Goal: Information Seeking & Learning: Check status

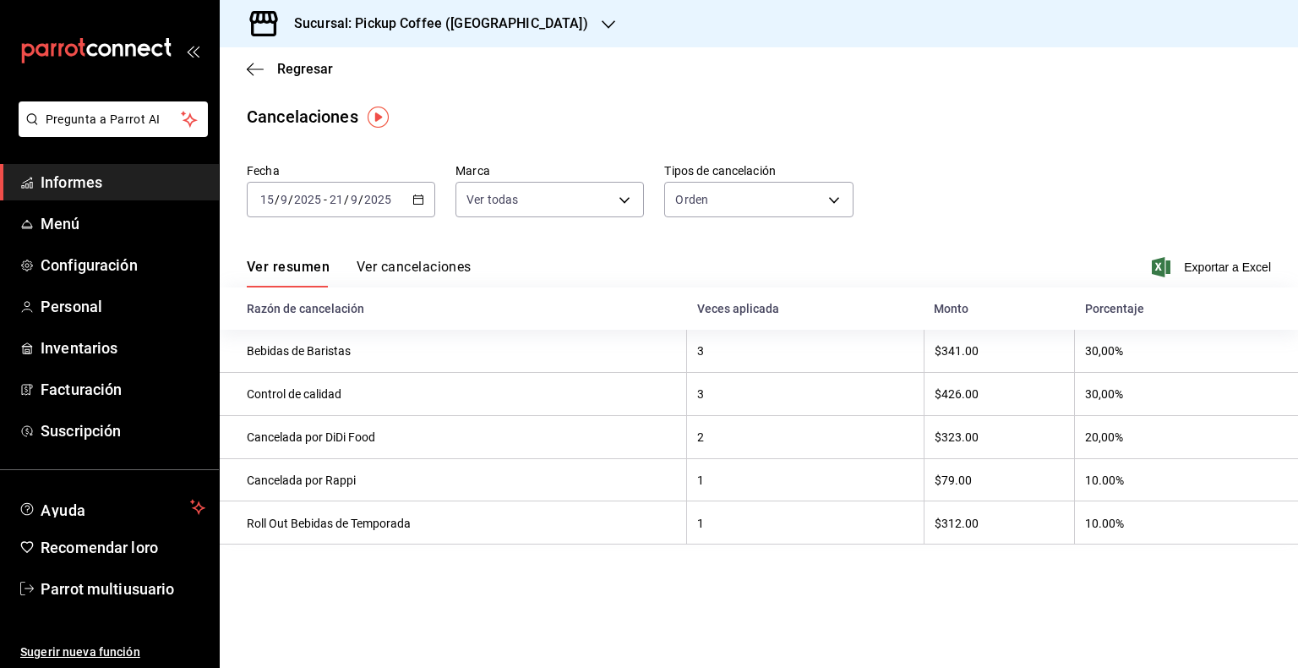
click at [602, 19] on icon "button" at bounding box center [609, 25] width 14 height 14
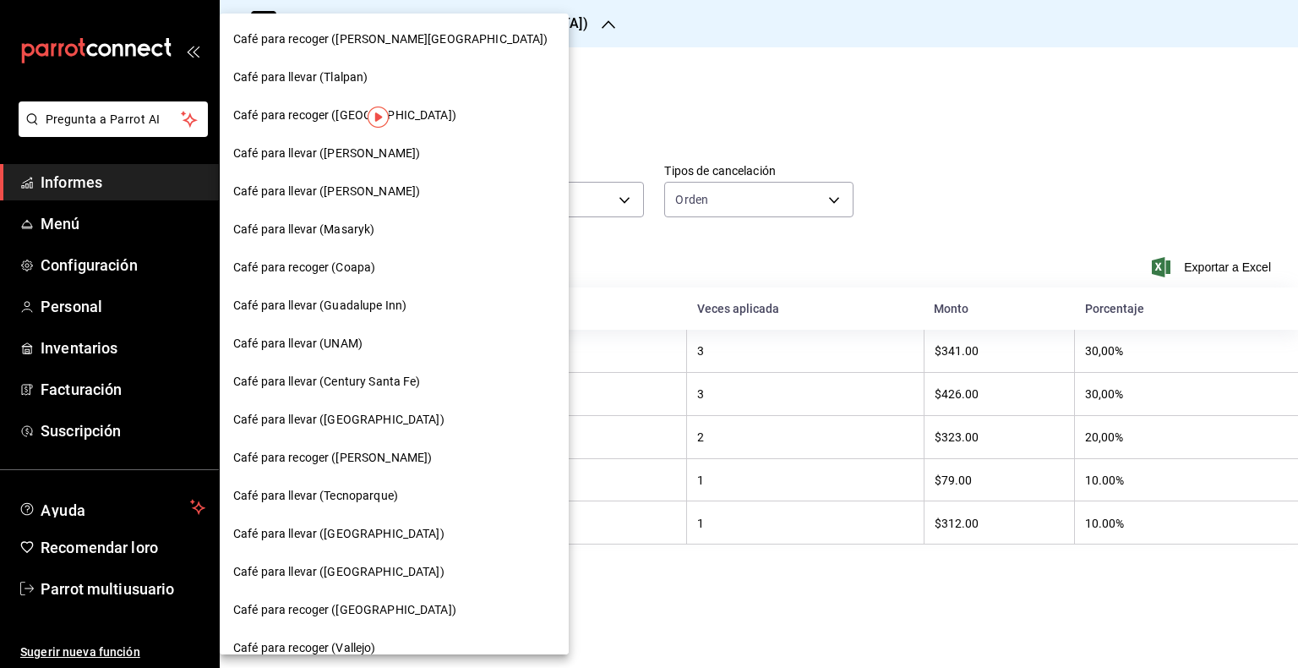
scroll to position [63, 0]
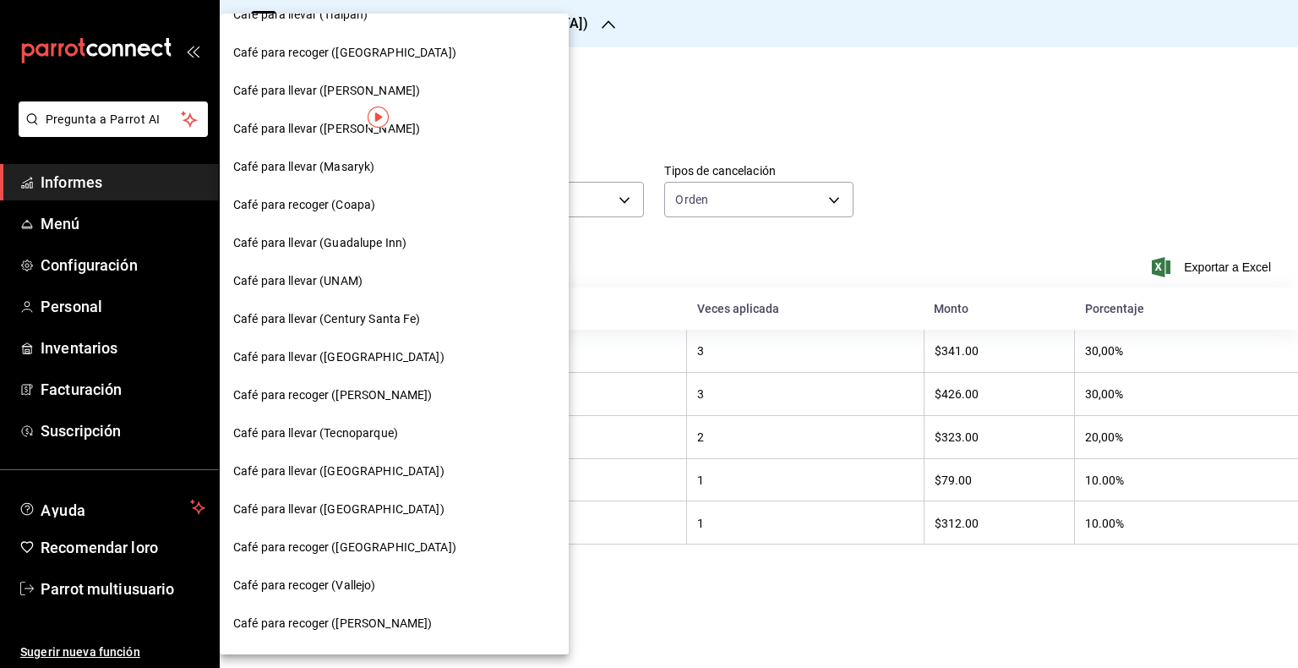
click at [363, 319] on font "Café para llevar (Century Santa Fe)" at bounding box center [327, 319] width 188 height 14
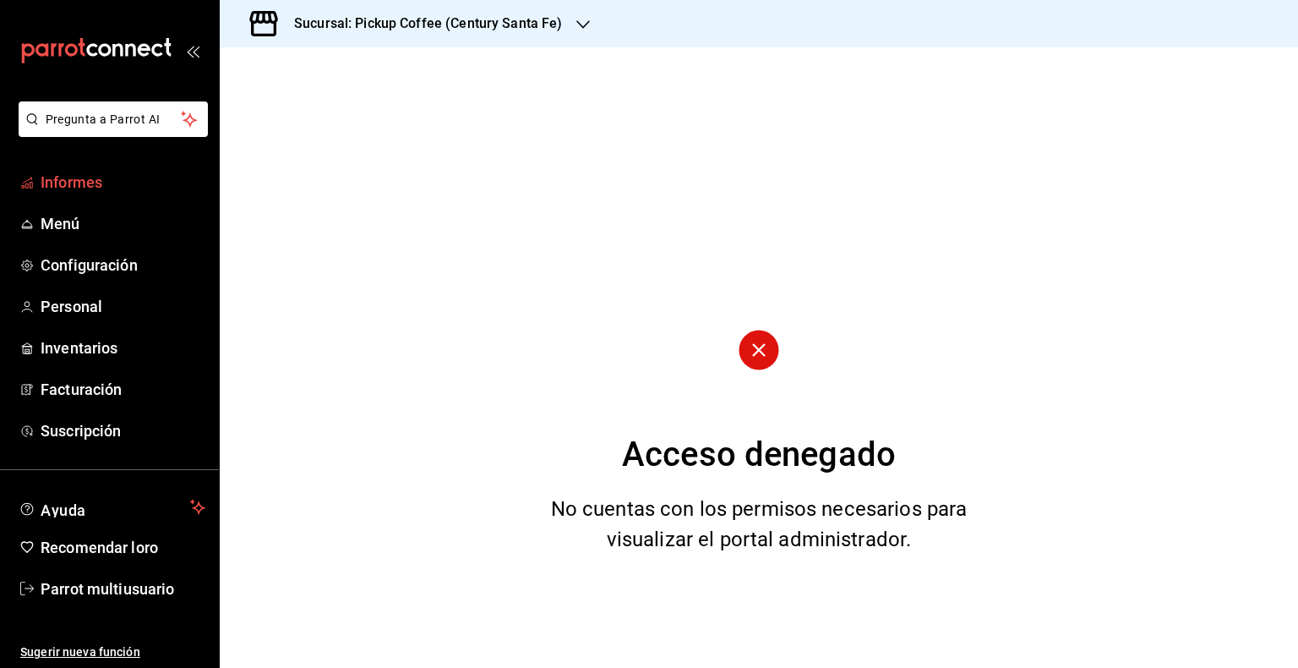
click at [77, 197] on link "Informes" at bounding box center [109, 182] width 219 height 36
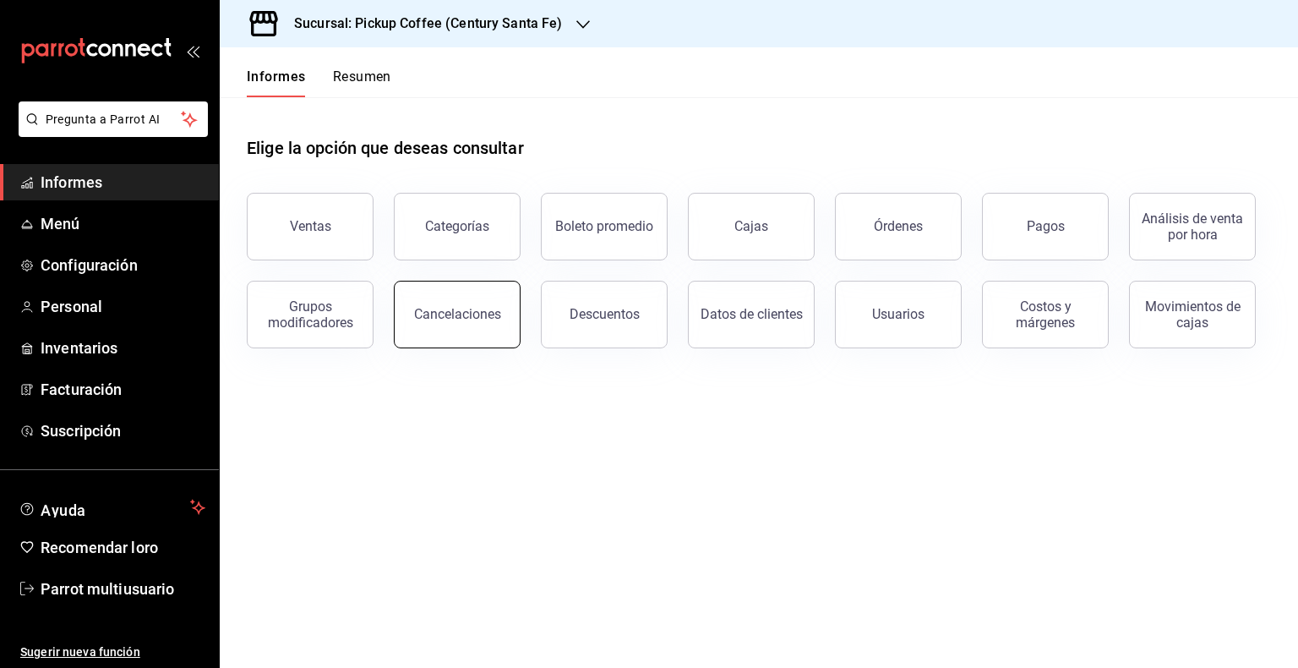
click at [449, 317] on font "Cancelaciones" at bounding box center [457, 314] width 87 height 16
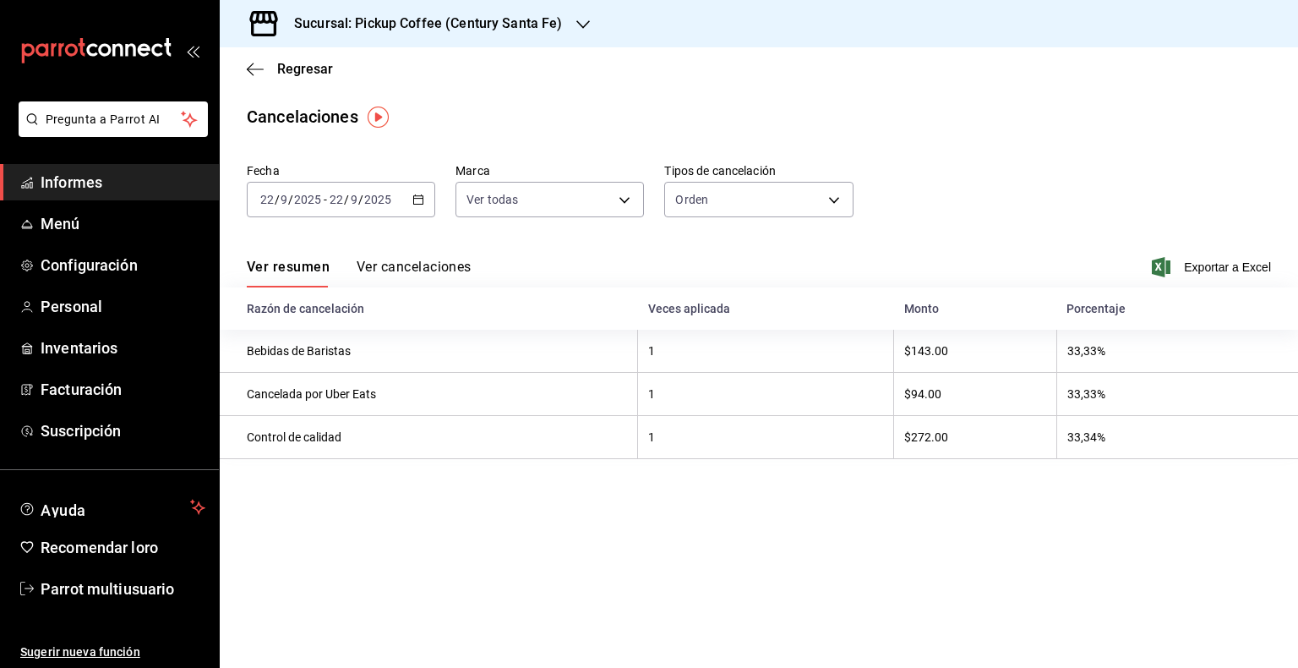
click at [421, 201] on icon "button" at bounding box center [419, 200] width 12 height 12
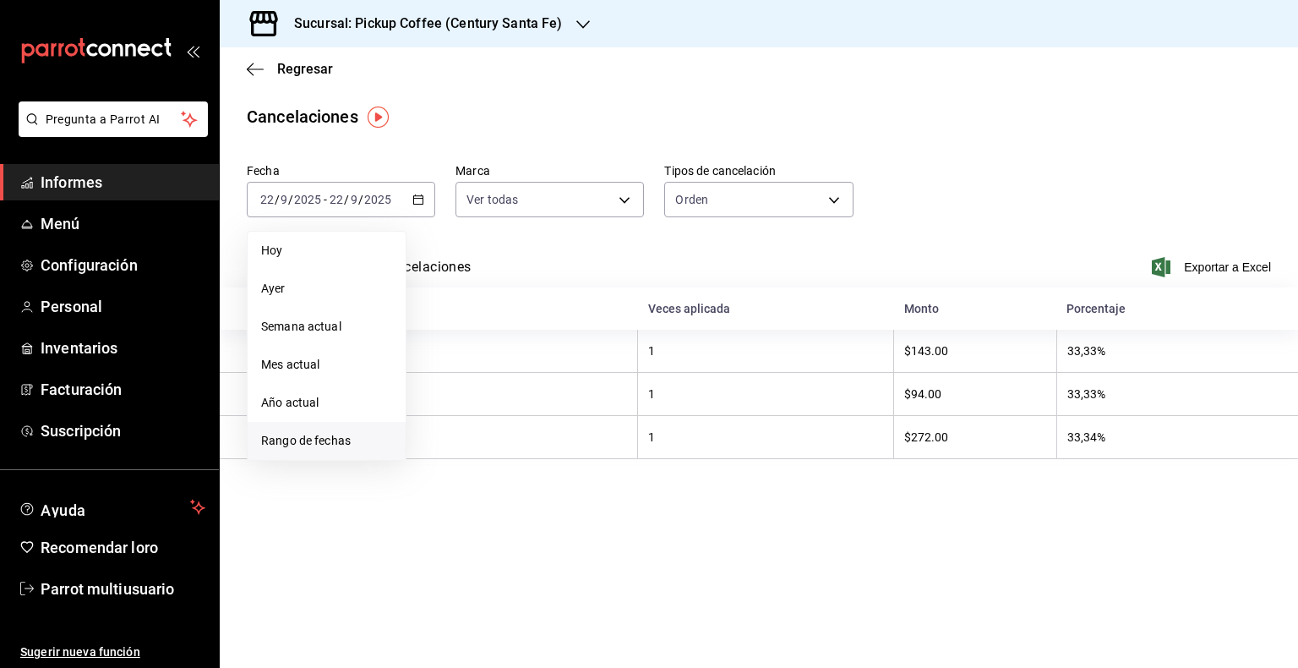
click at [328, 437] on font "Rango de fechas" at bounding box center [306, 441] width 90 height 14
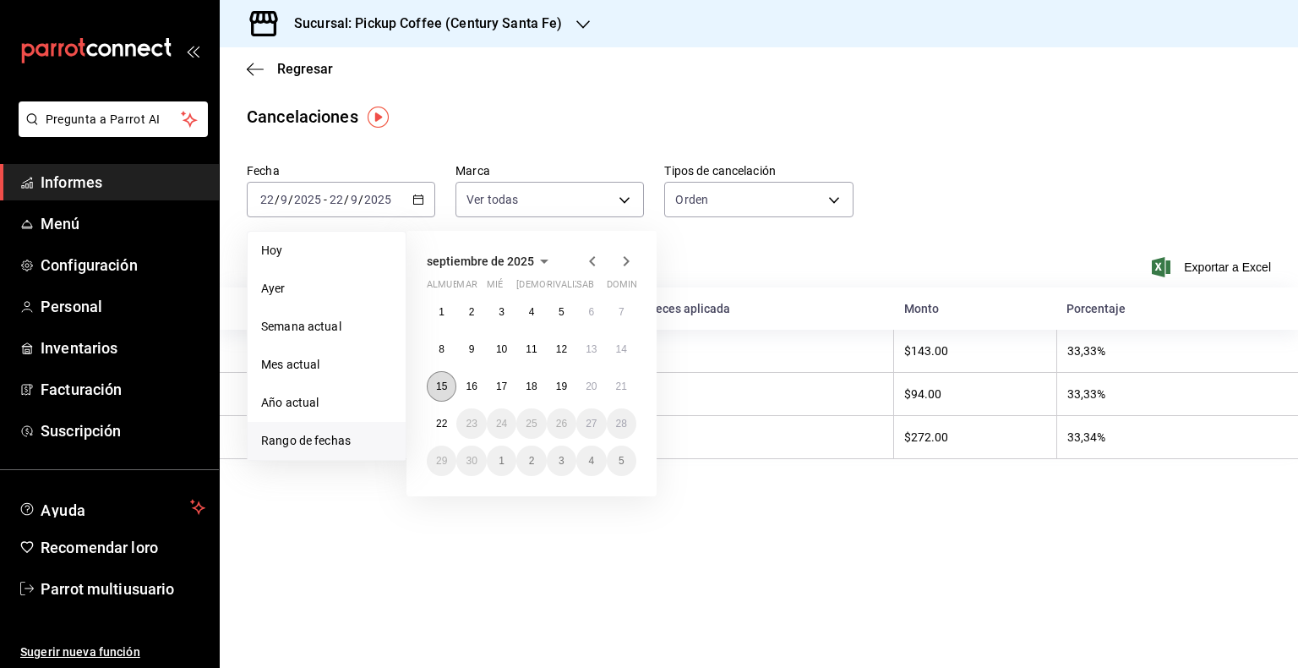
click at [447, 388] on button "15" at bounding box center [442, 386] width 30 height 30
click at [622, 390] on font "21" at bounding box center [621, 386] width 11 height 12
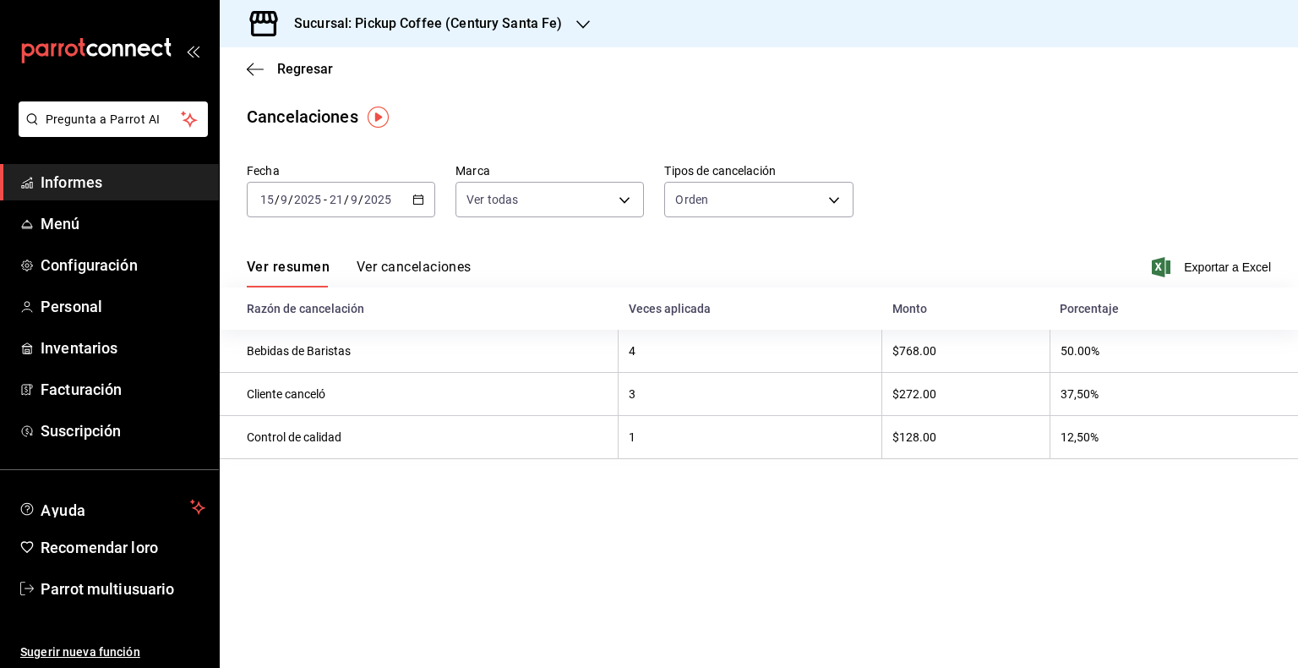
click at [779, 576] on main "Regresar Cancelaciones Fecha 2025-09-15 15 / 9 / 2025 - 2025-09-21 21 / 9 / 202…" at bounding box center [759, 357] width 1079 height 620
click at [578, 29] on icon "button" at bounding box center [584, 25] width 14 height 14
click at [68, 176] on font "Informes" at bounding box center [72, 182] width 62 height 18
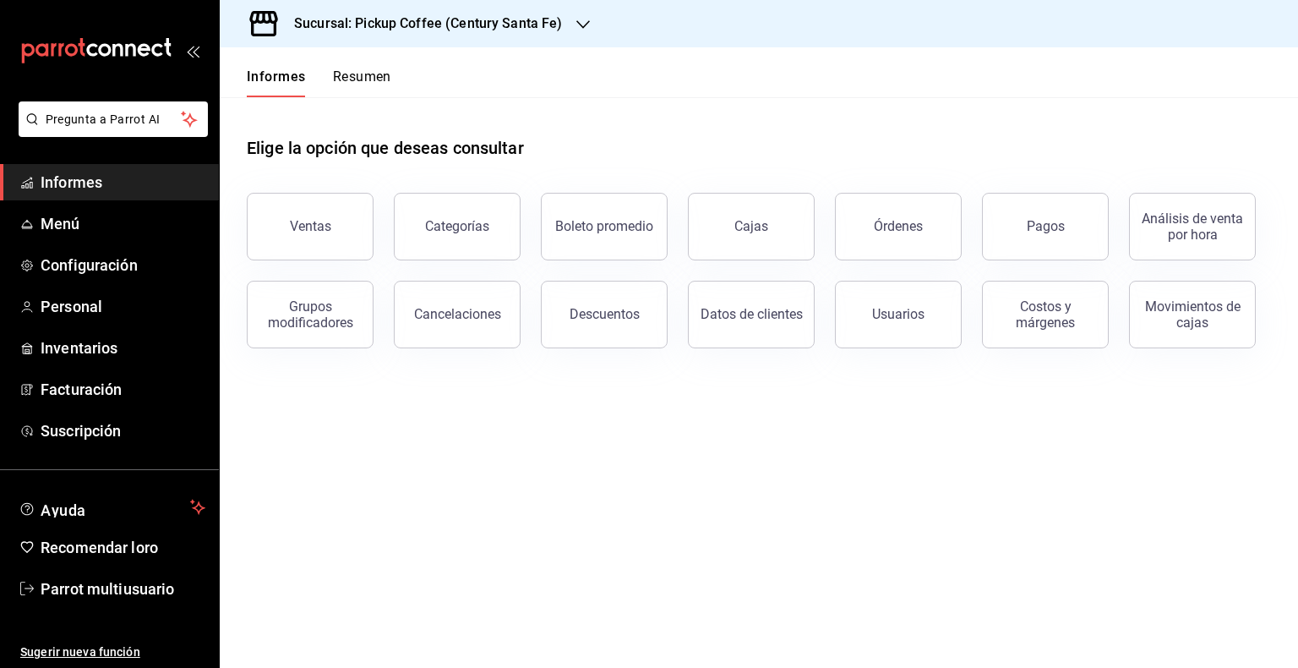
click at [585, 30] on icon "button" at bounding box center [584, 25] width 14 height 14
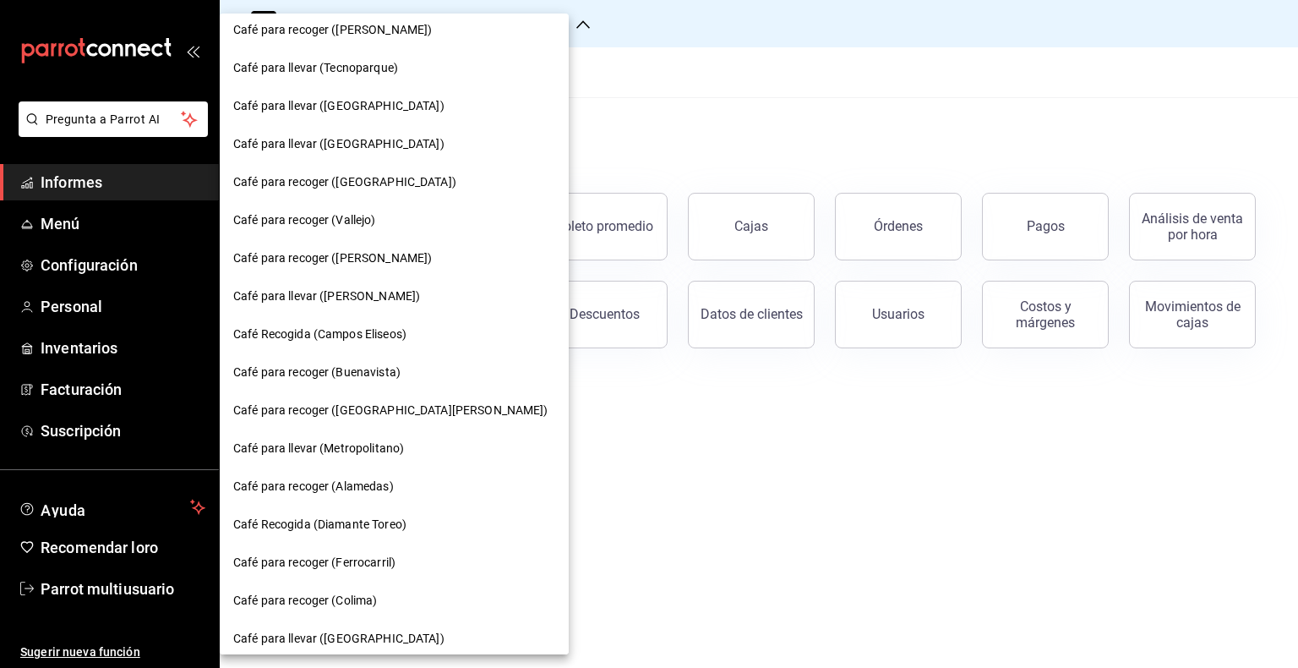
scroll to position [440, 0]
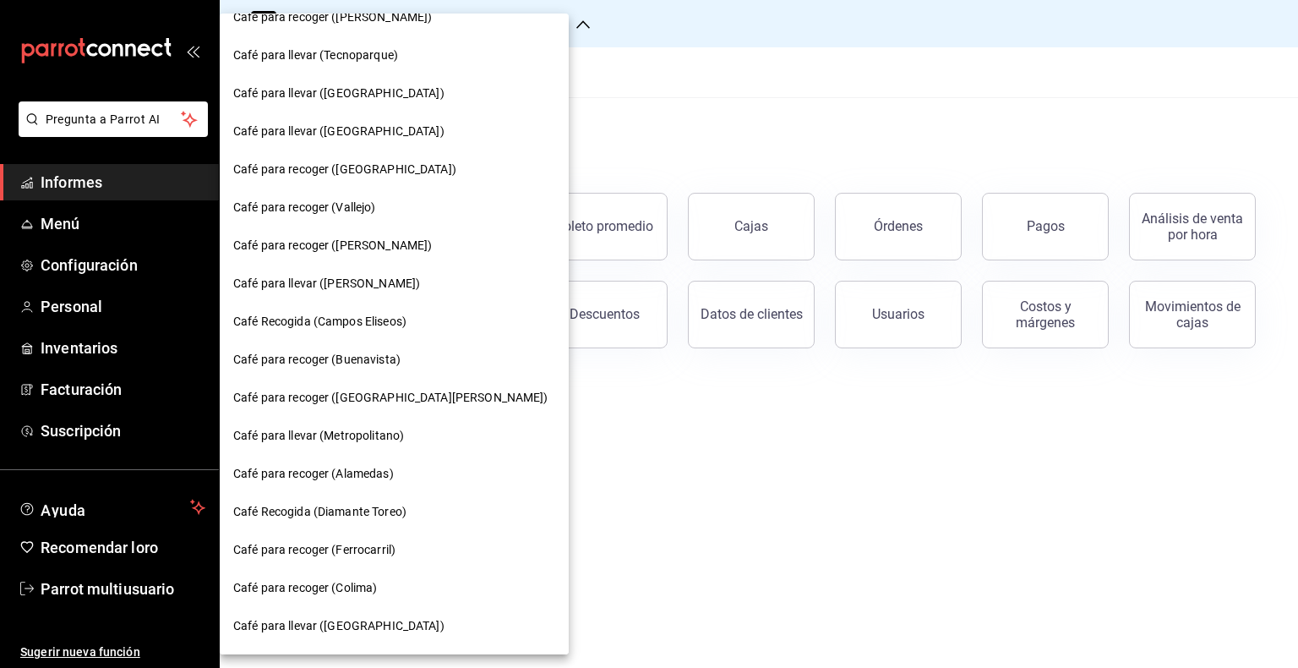
click at [418, 470] on div "Café para recoger (Alamedas)" at bounding box center [394, 474] width 322 height 18
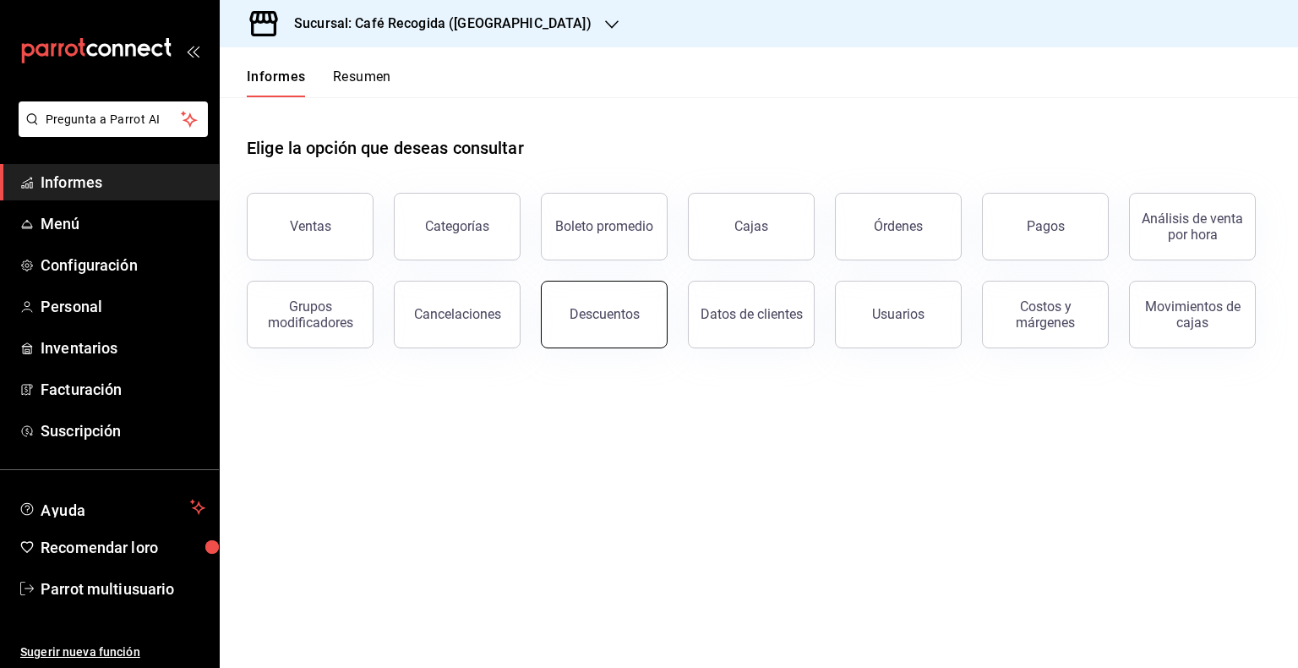
click at [602, 335] on button "Descuentos" at bounding box center [604, 315] width 127 height 68
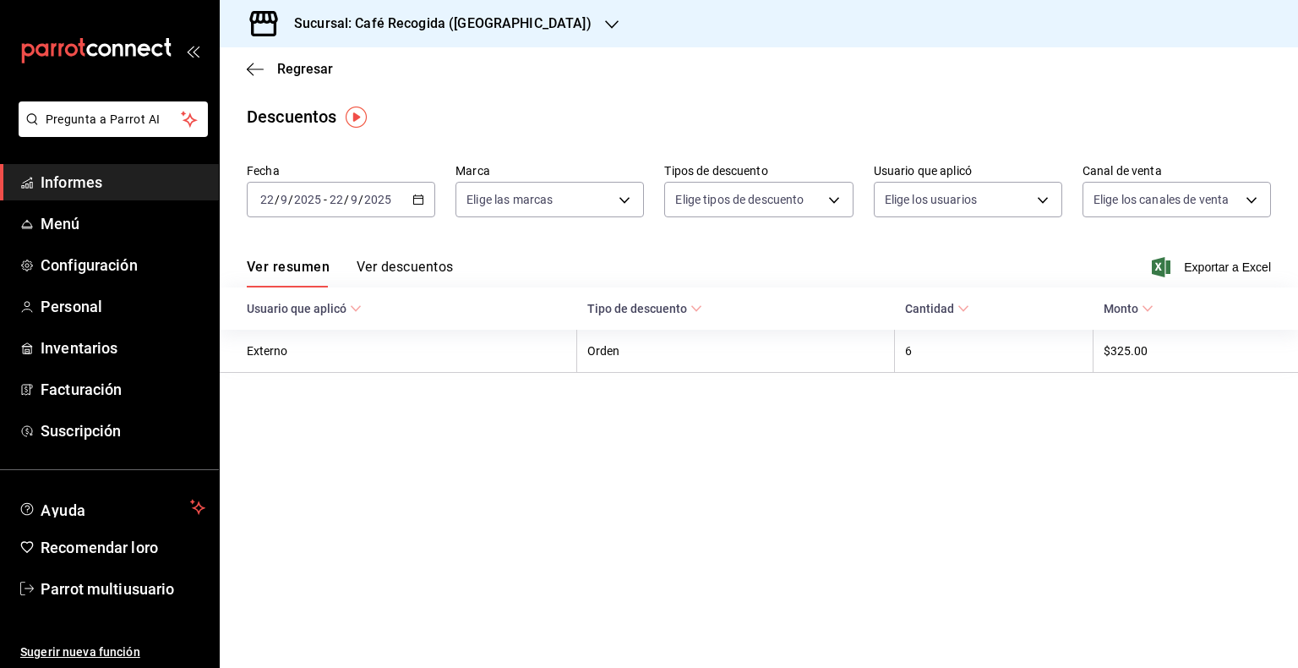
click at [420, 198] on \(Stroke\) "button" at bounding box center [418, 198] width 9 height 1
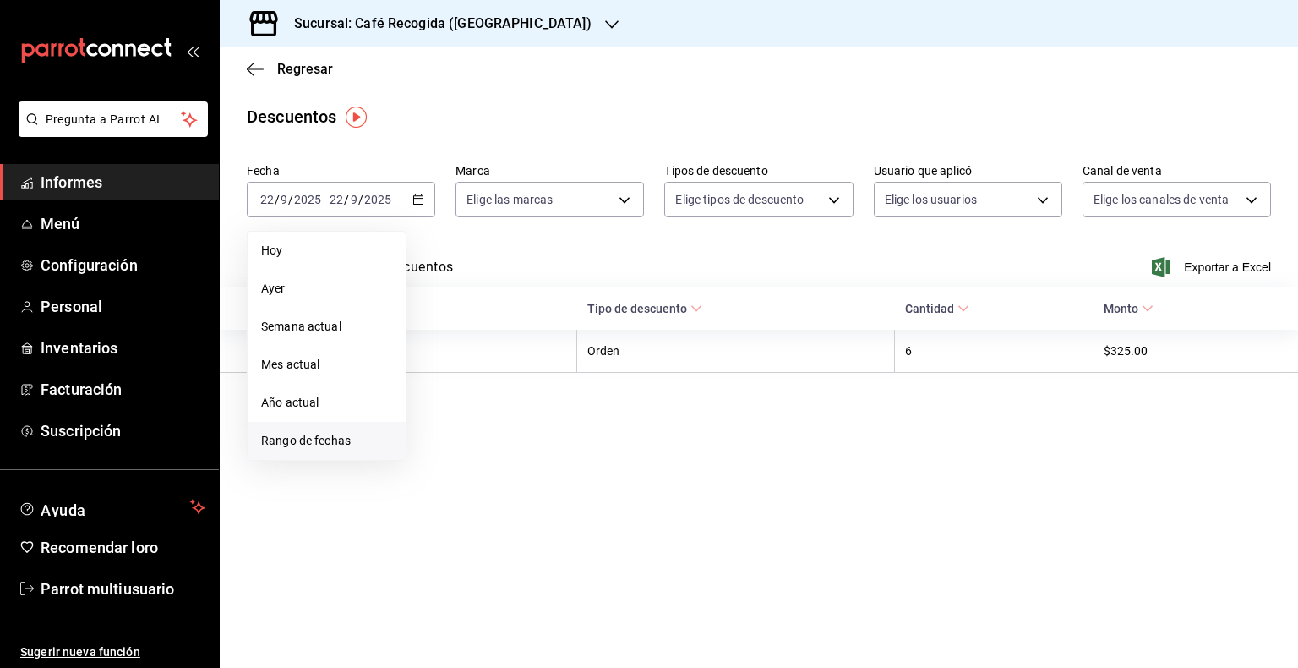
click at [340, 448] on span "Rango de fechas" at bounding box center [326, 441] width 131 height 18
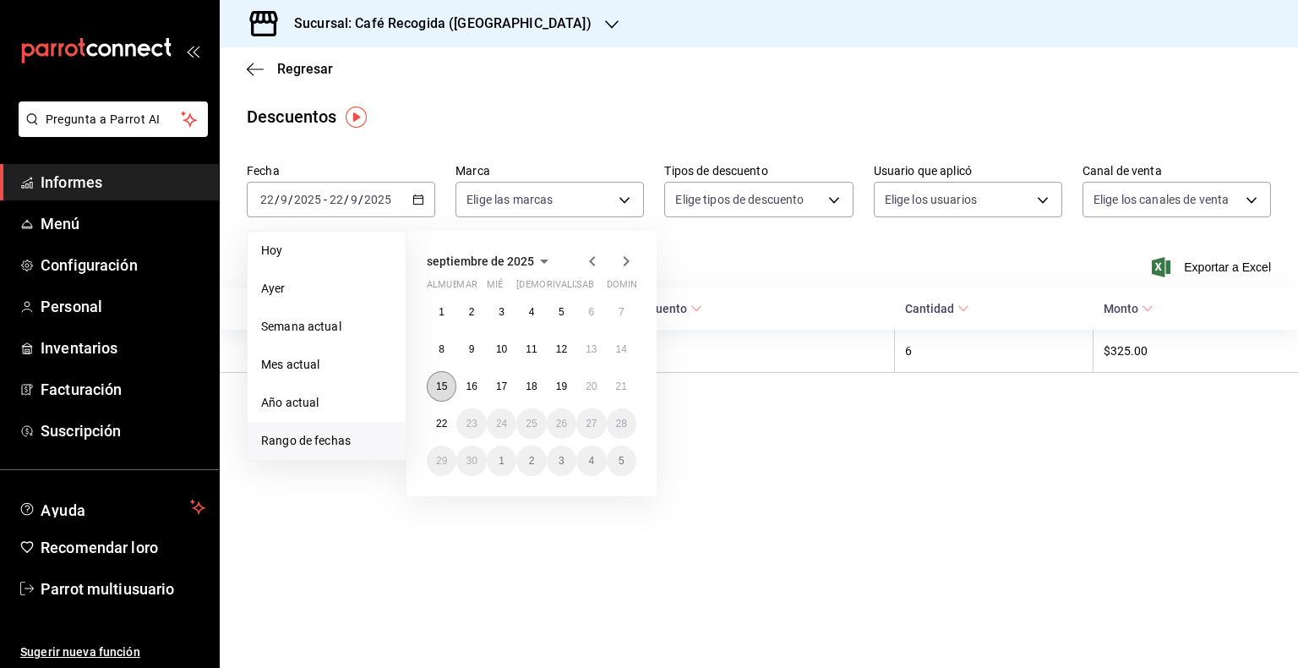
click at [445, 385] on font "15" at bounding box center [441, 386] width 11 height 12
click at [620, 388] on font "21" at bounding box center [621, 386] width 11 height 12
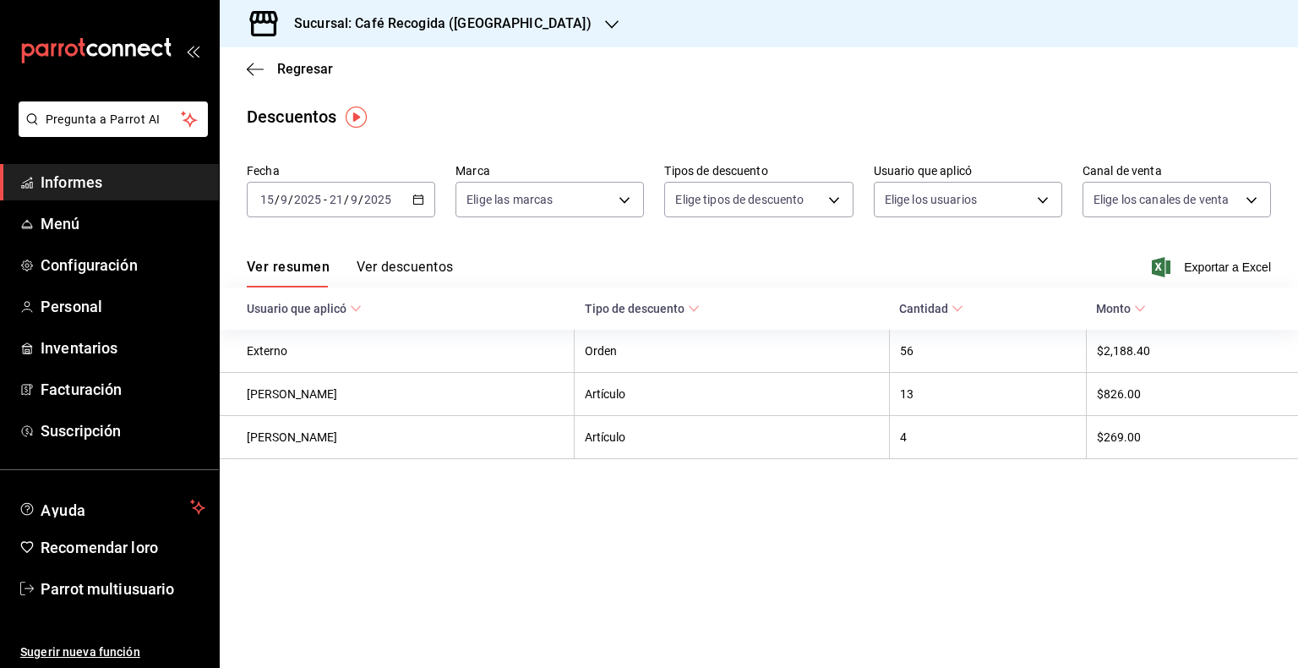
click at [605, 26] on icon "button" at bounding box center [612, 24] width 14 height 8
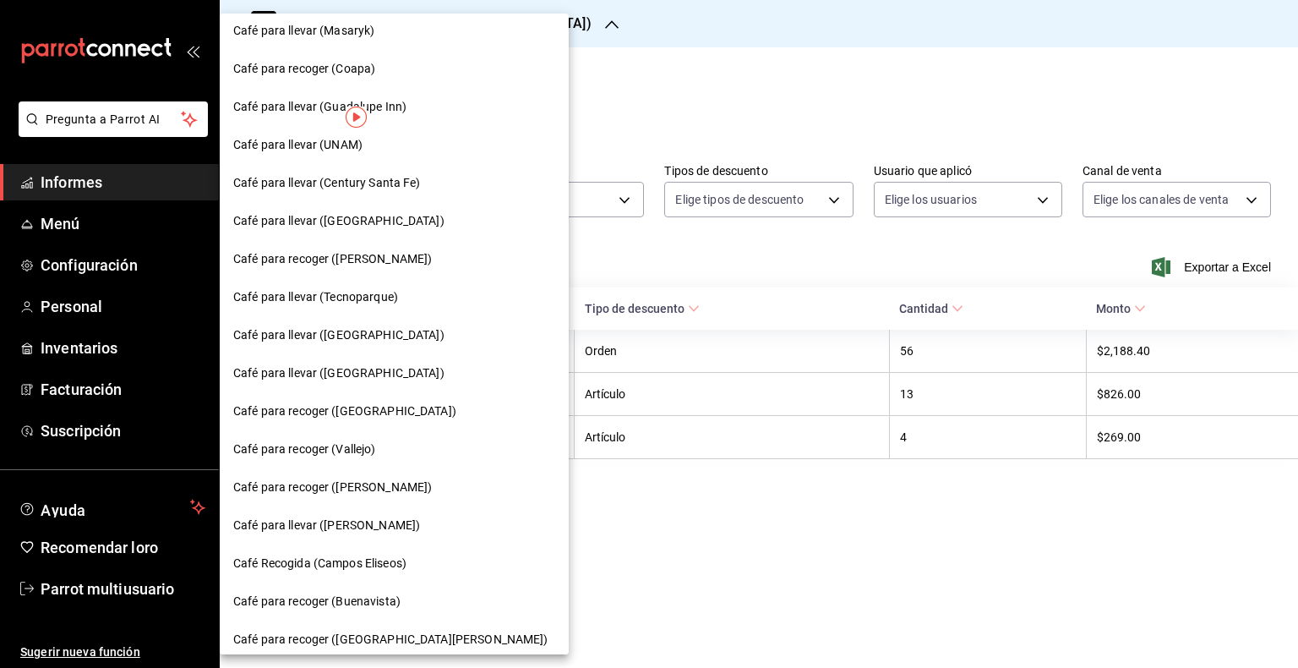
scroll to position [273, 0]
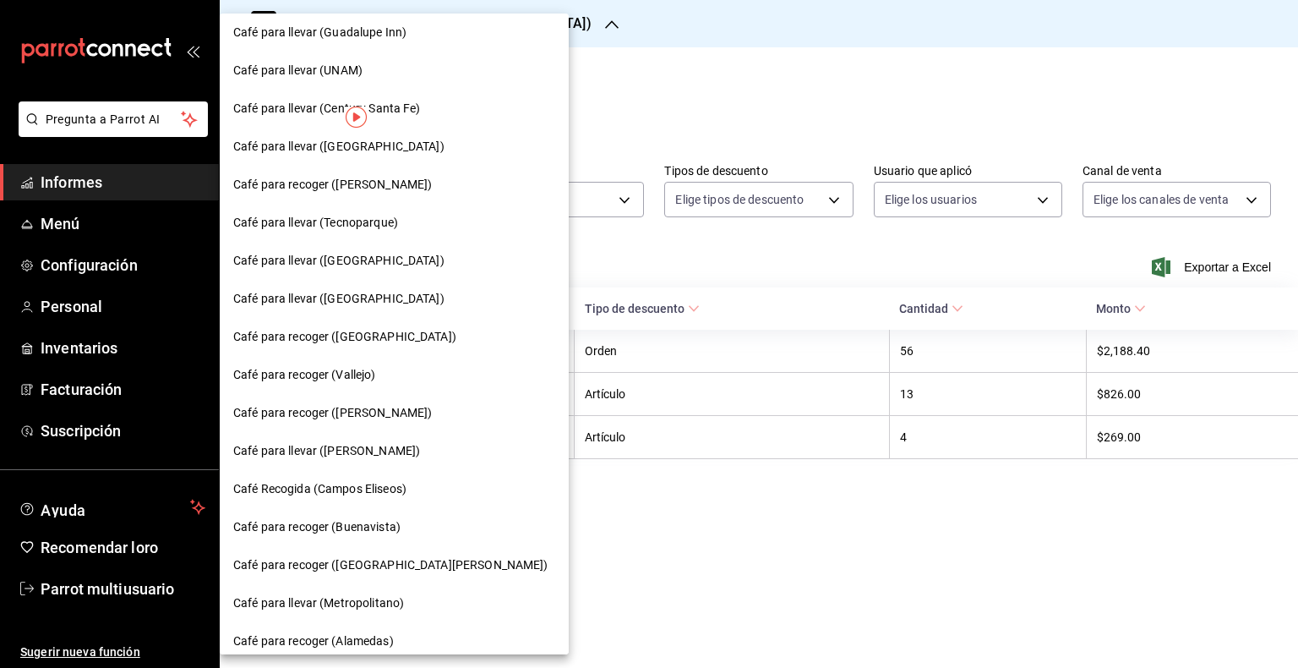
click at [416, 407] on font "Café para recoger ([PERSON_NAME])" at bounding box center [332, 413] width 199 height 14
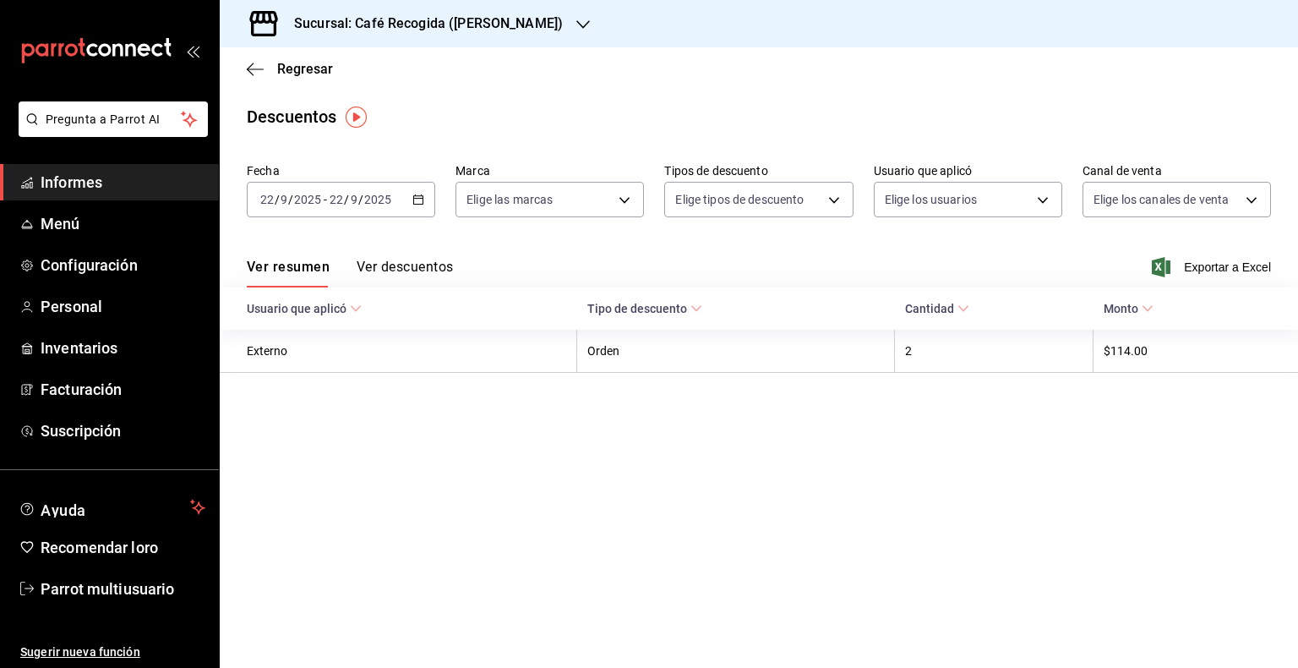
click at [423, 195] on \(Stroke\) "button" at bounding box center [418, 199] width 10 height 9
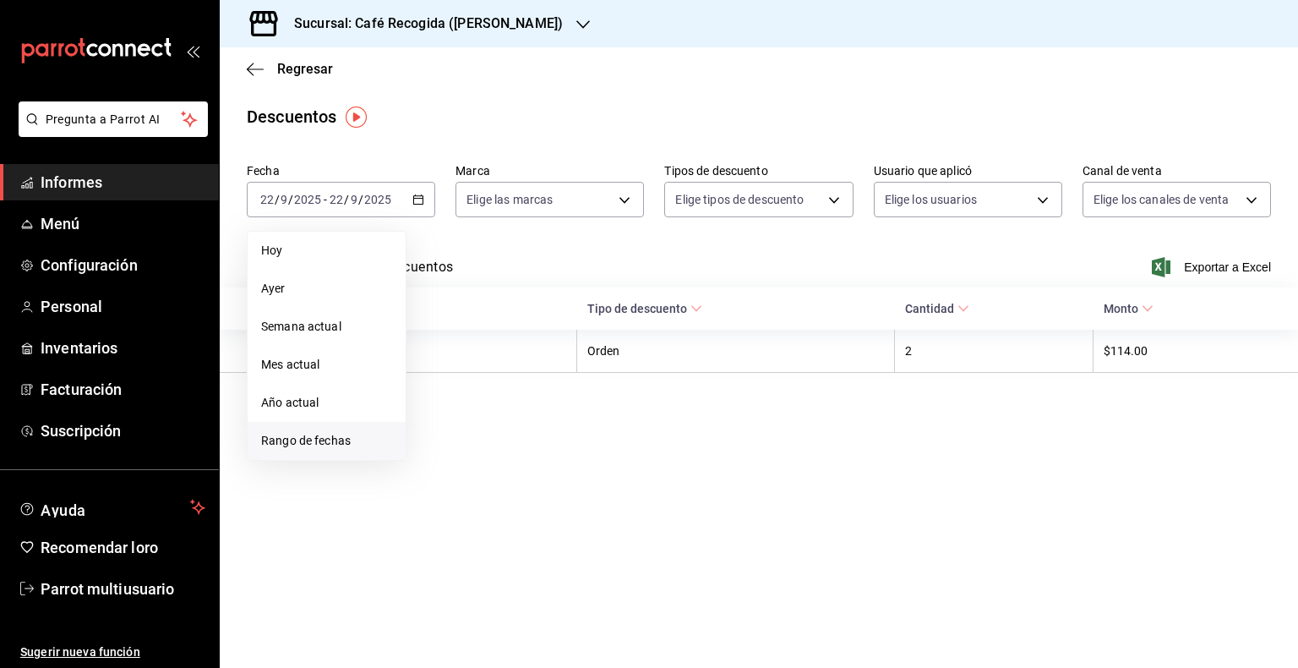
click at [351, 441] on span "Rango de fechas" at bounding box center [326, 441] width 131 height 18
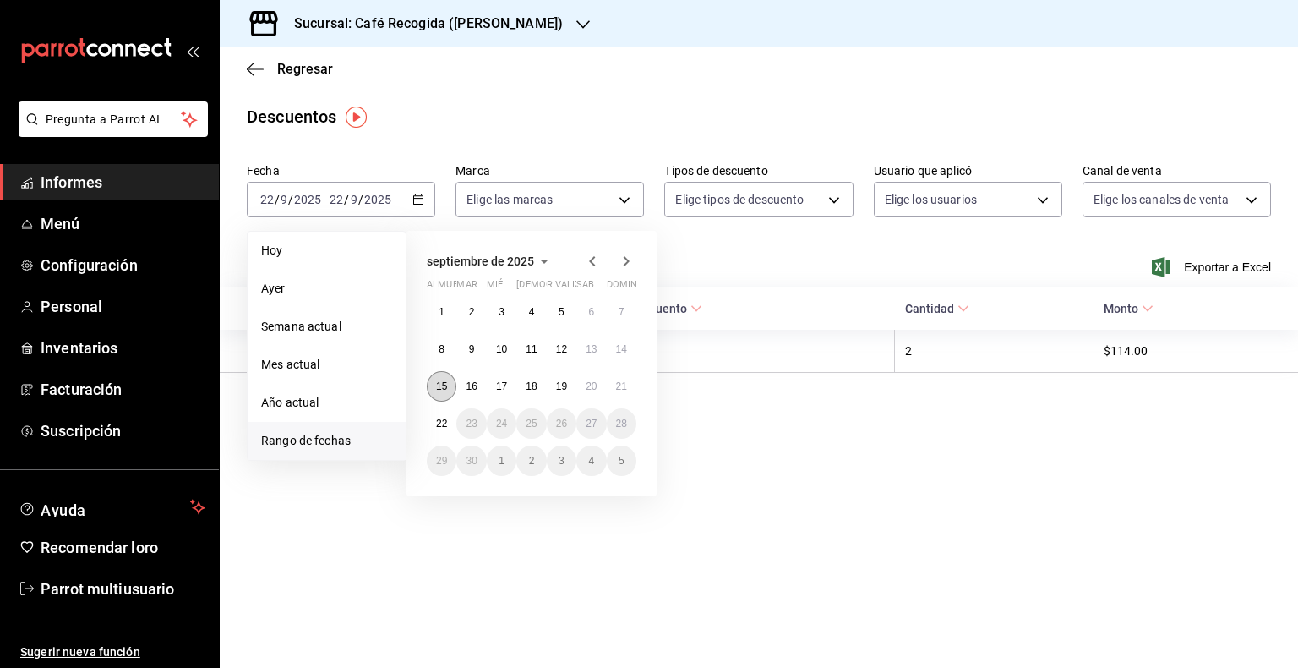
click at [445, 389] on font "15" at bounding box center [441, 386] width 11 height 12
click at [632, 382] on button "21" at bounding box center [622, 386] width 30 height 30
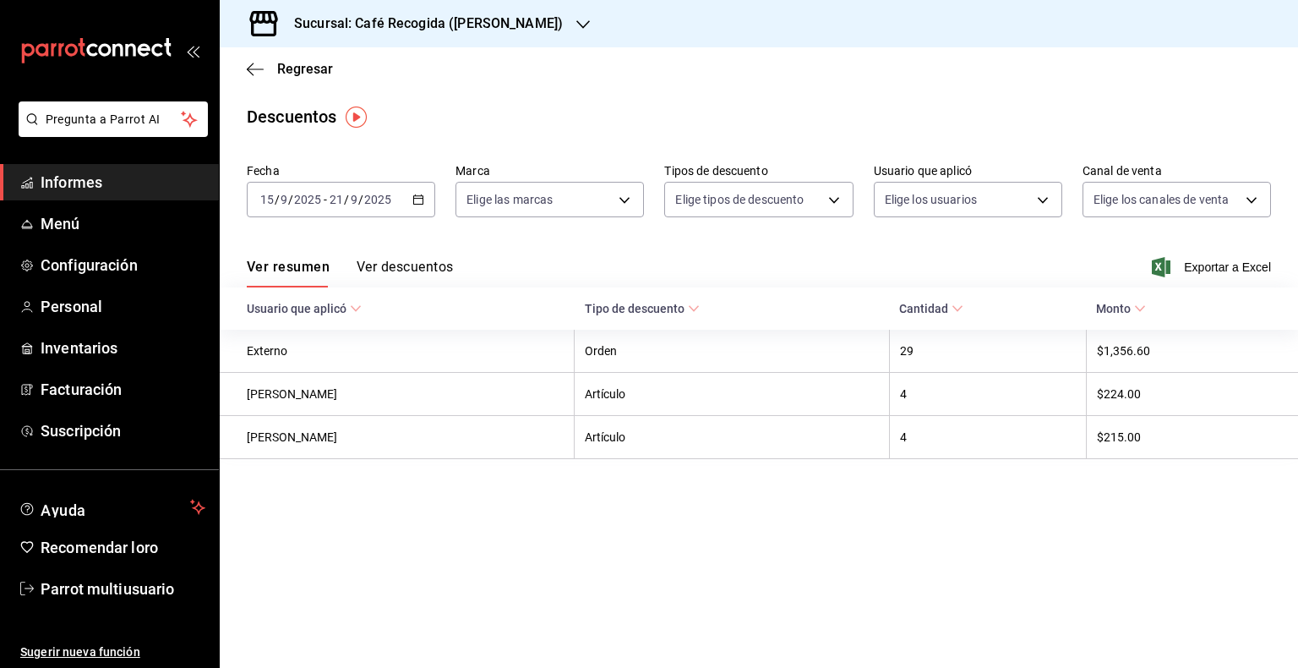
click at [589, 22] on icon "button" at bounding box center [584, 25] width 14 height 14
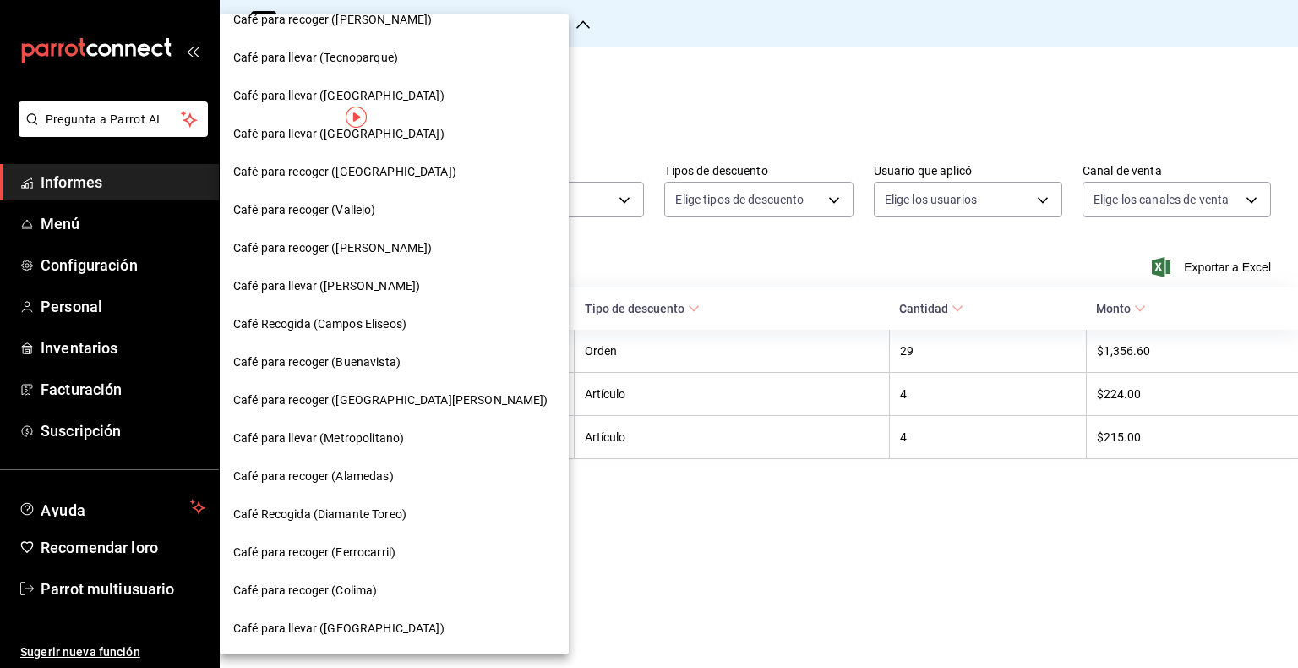
scroll to position [448, 0]
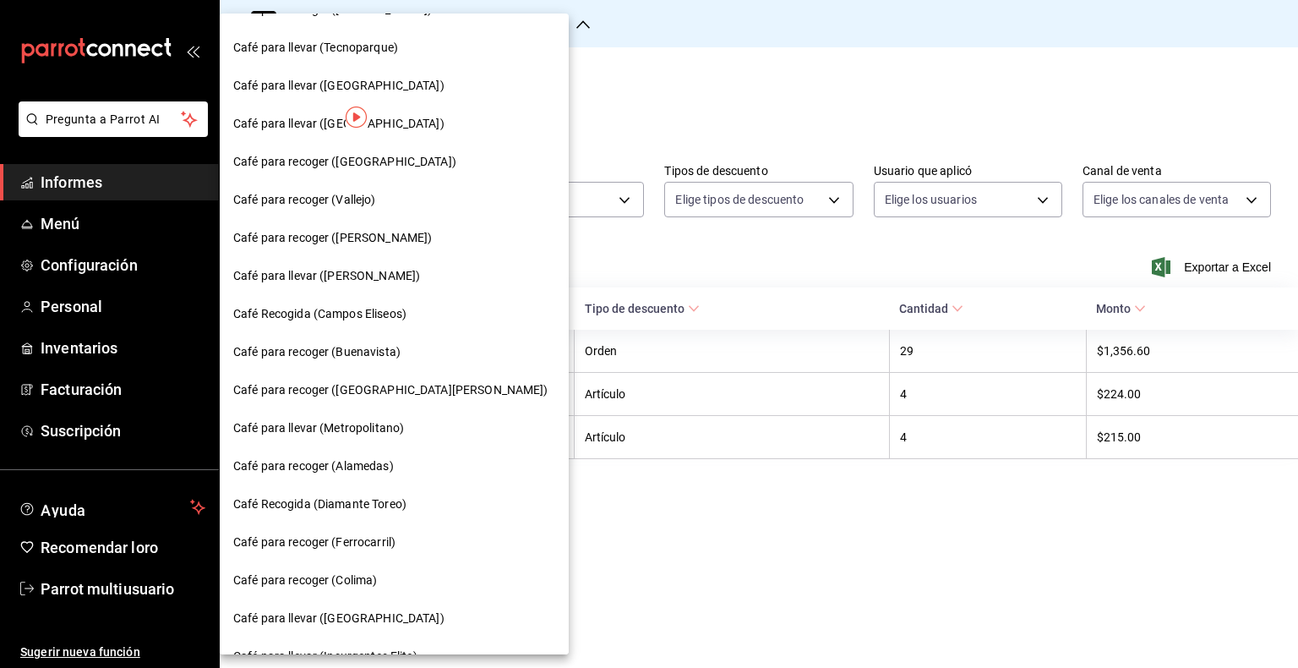
click at [386, 502] on font "Café Recogida (Diamante Toreo)" at bounding box center [319, 504] width 173 height 14
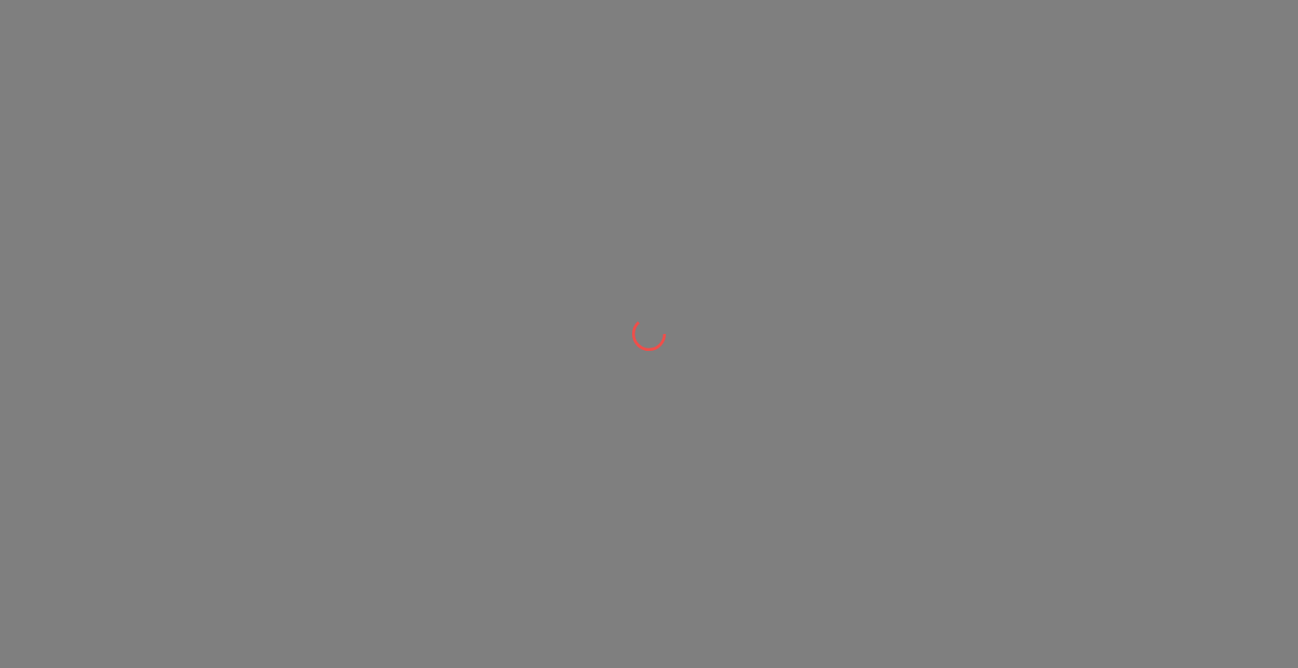
click at [386, 502] on div at bounding box center [649, 334] width 1298 height 668
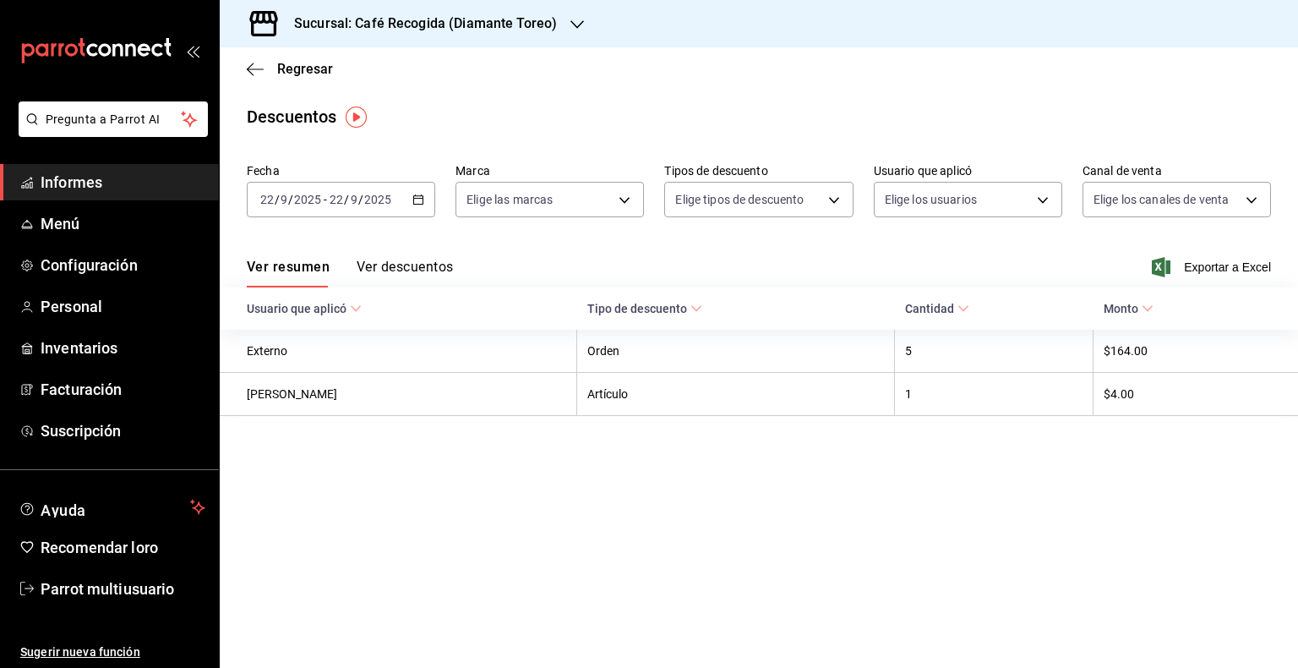
click at [426, 198] on div "2025-09-22 22 / 9 / 2025 - 2025-09-22 22 / 9 / 2025" at bounding box center [341, 200] width 189 height 36
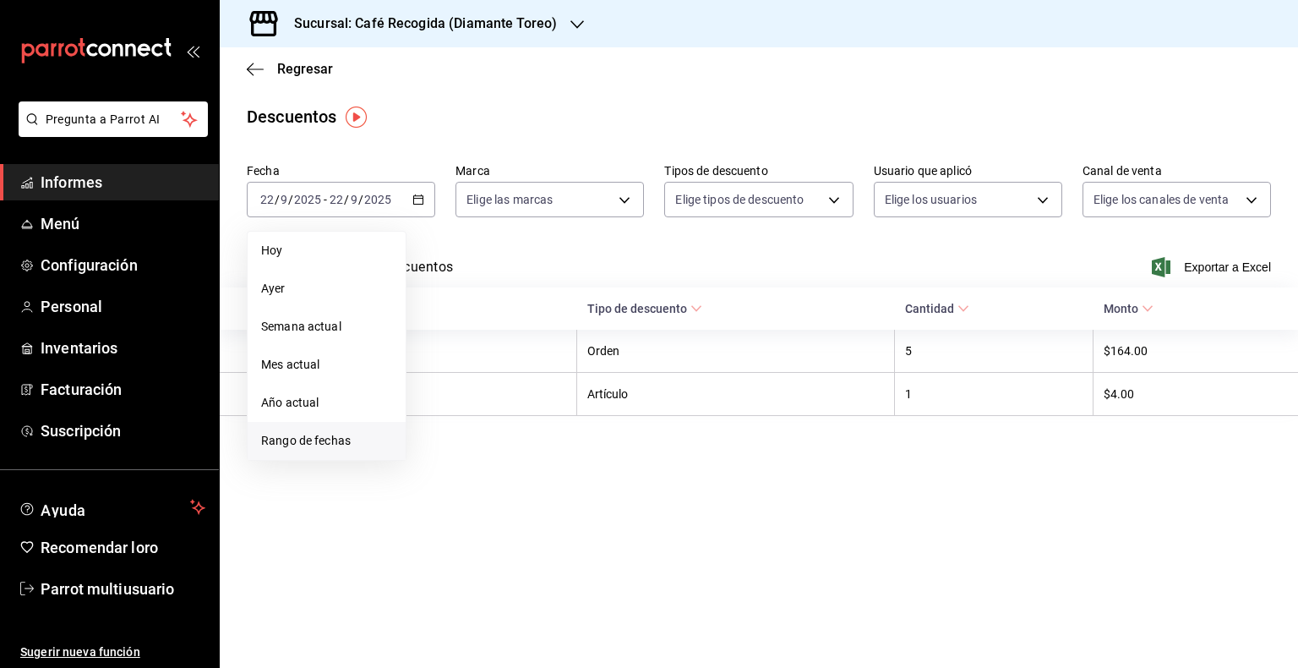
click at [312, 436] on font "Rango de fechas" at bounding box center [306, 441] width 90 height 14
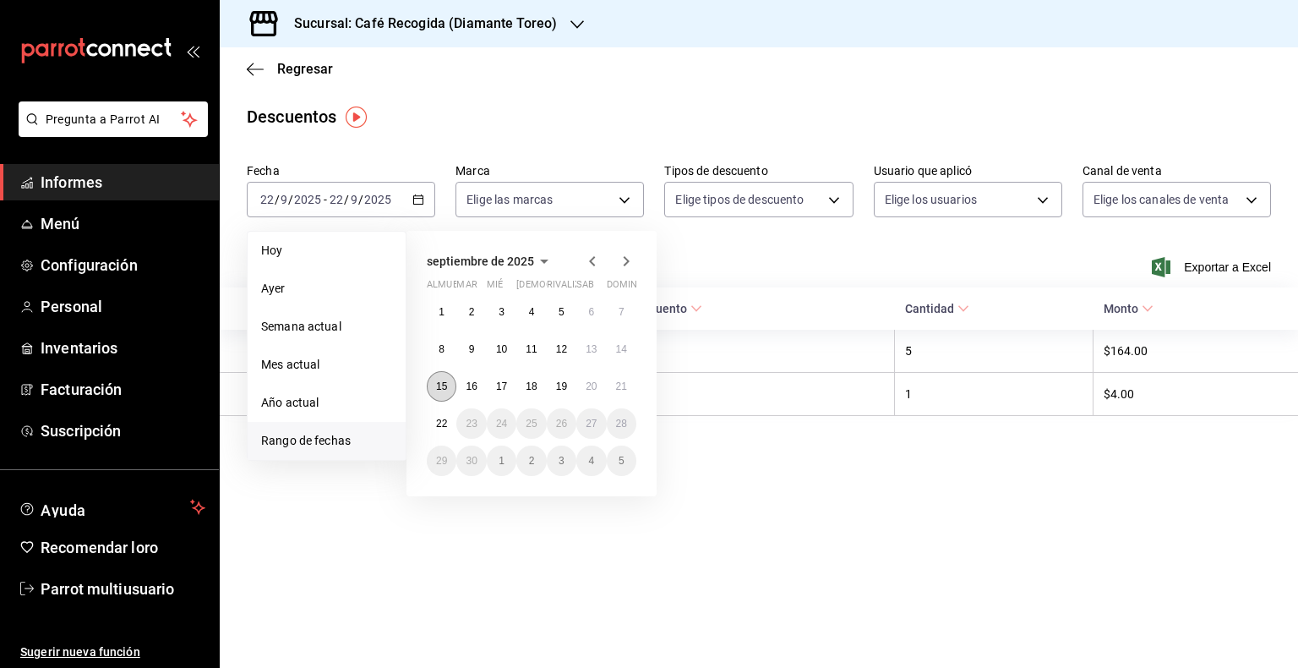
click at [442, 391] on font "15" at bounding box center [441, 386] width 11 height 12
click at [622, 391] on font "21" at bounding box center [621, 386] width 11 height 12
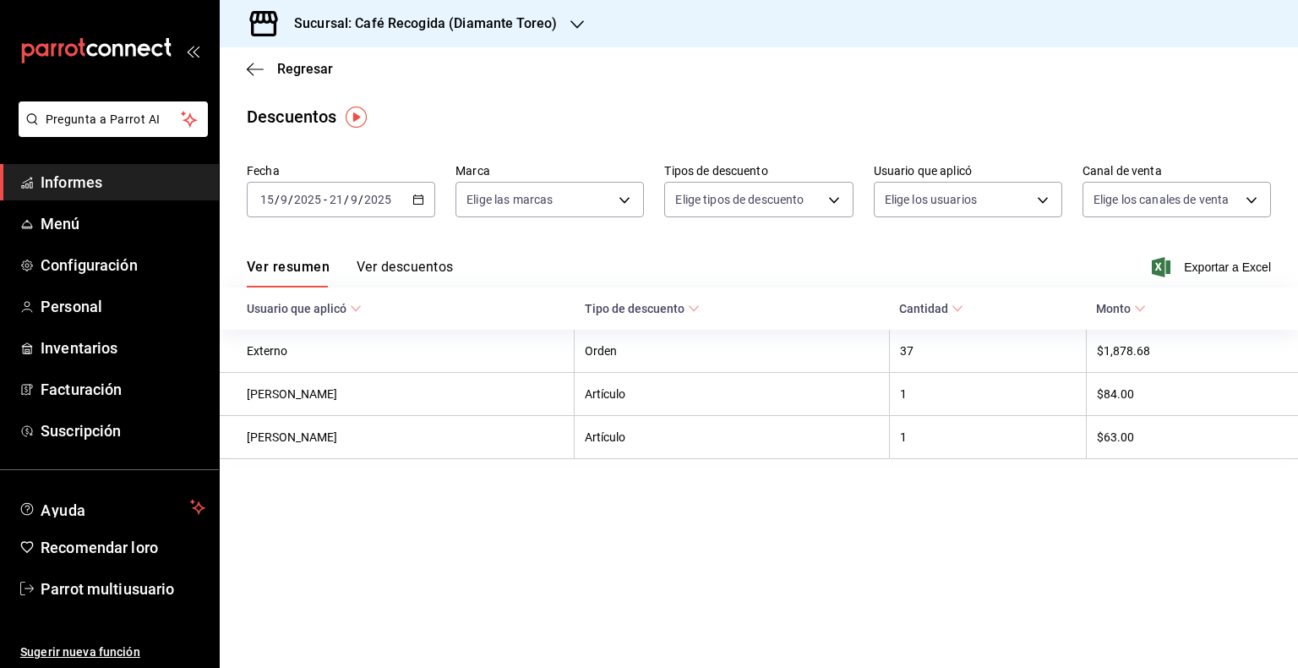
click at [575, 22] on icon "button" at bounding box center [578, 25] width 14 height 14
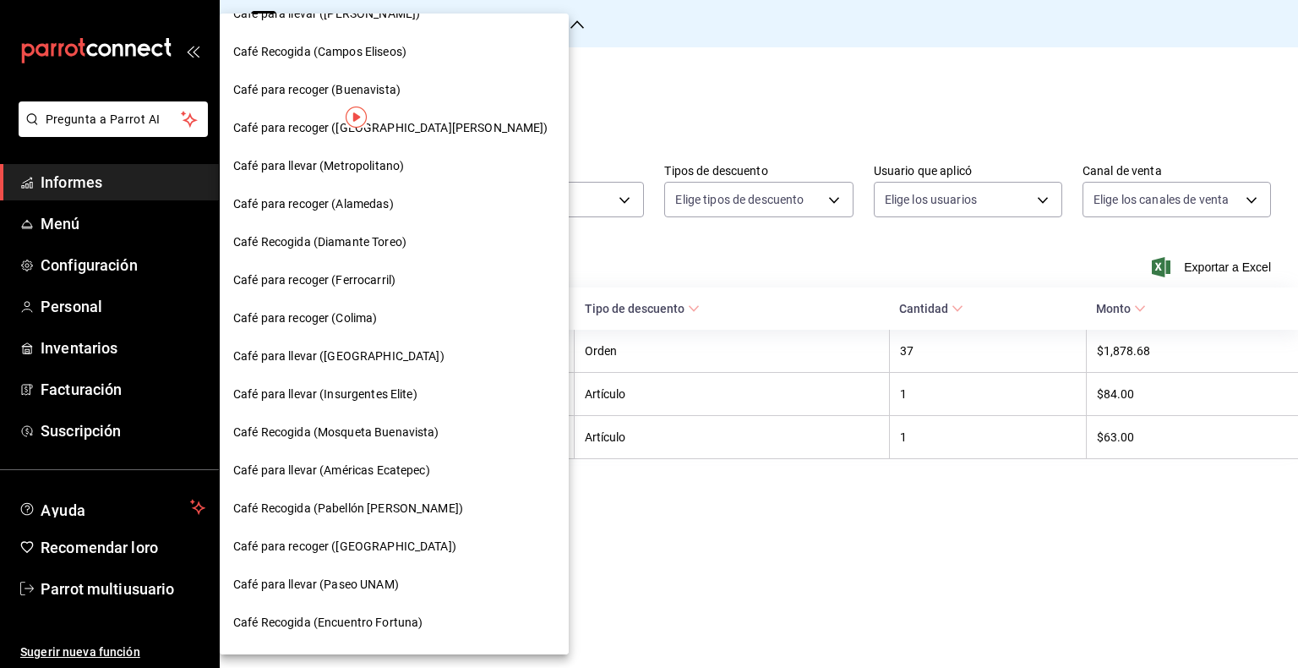
scroll to position [717, 0]
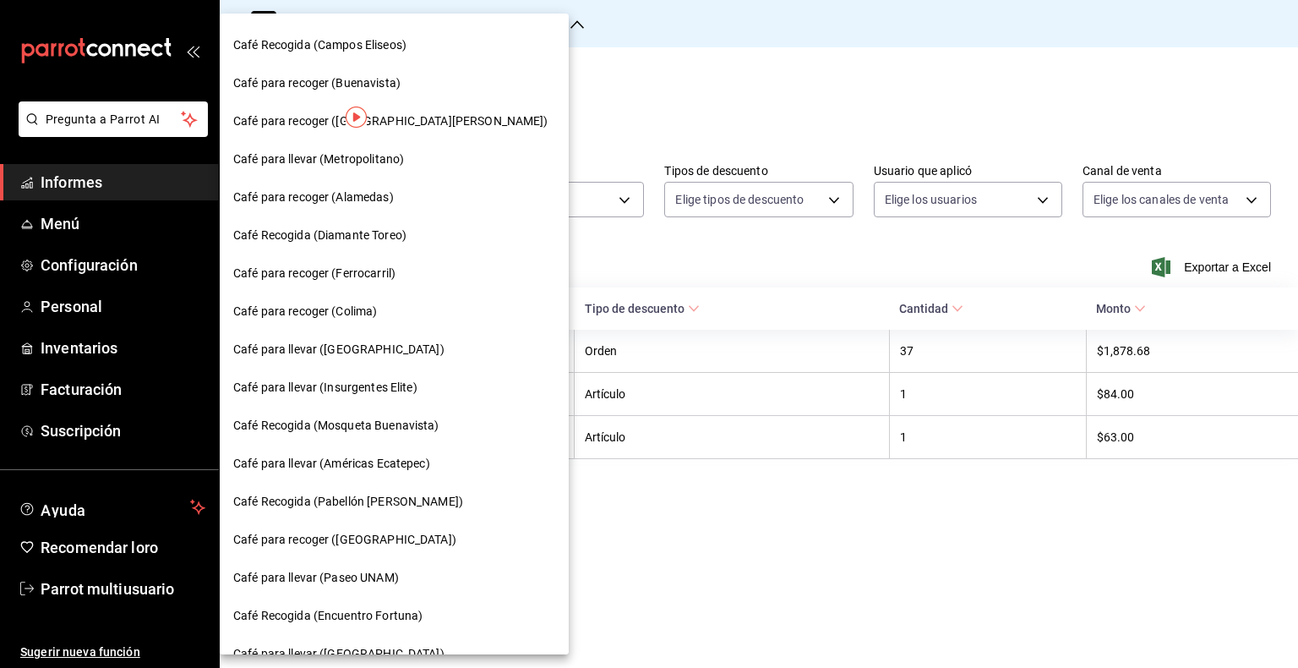
click at [402, 541] on font "Café para recoger ([GEOGRAPHIC_DATA])" at bounding box center [344, 540] width 223 height 14
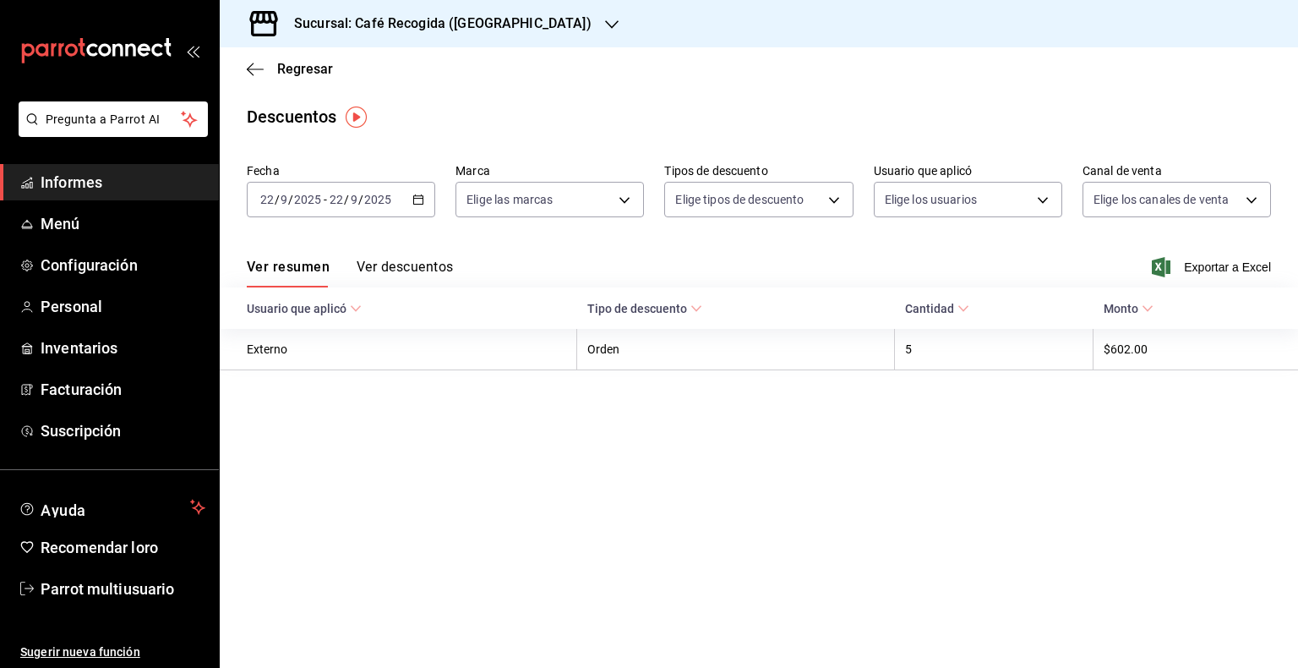
click at [418, 198] on icon "button" at bounding box center [419, 200] width 12 height 12
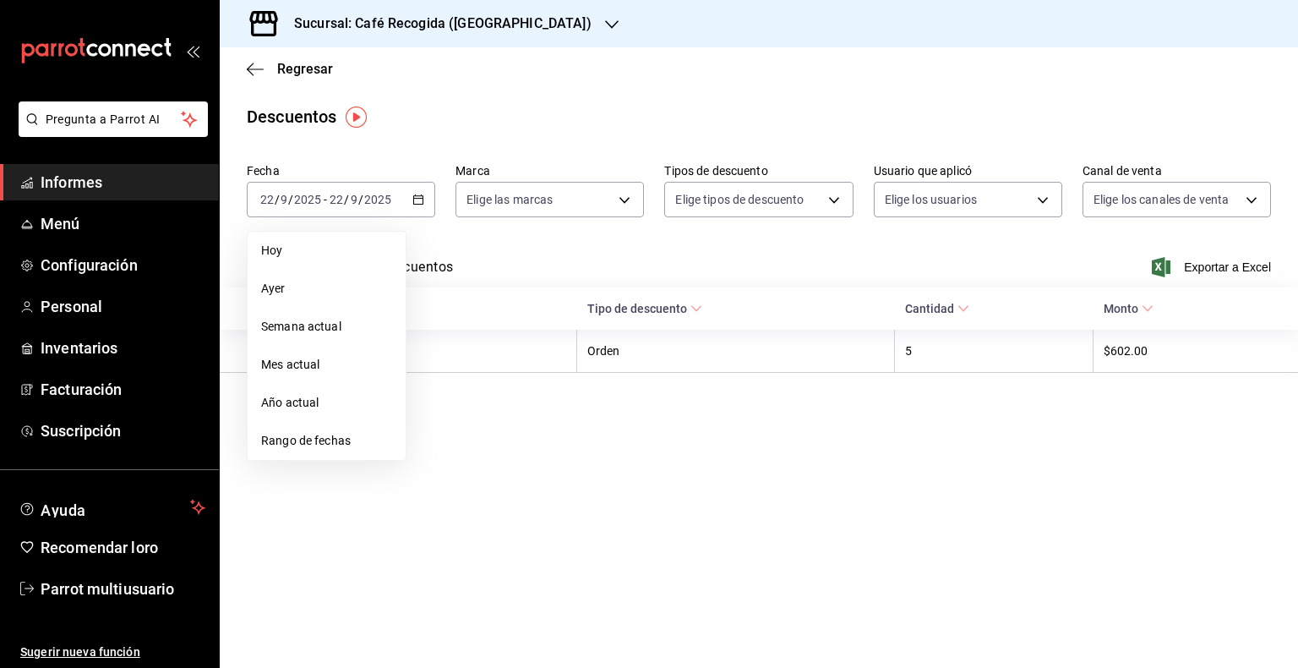
click at [274, 460] on ul "Hoy Ayer Semana actual Mes actual Año actual Rango de fechas" at bounding box center [327, 346] width 160 height 230
click at [288, 441] on font "Rango de fechas" at bounding box center [306, 441] width 90 height 14
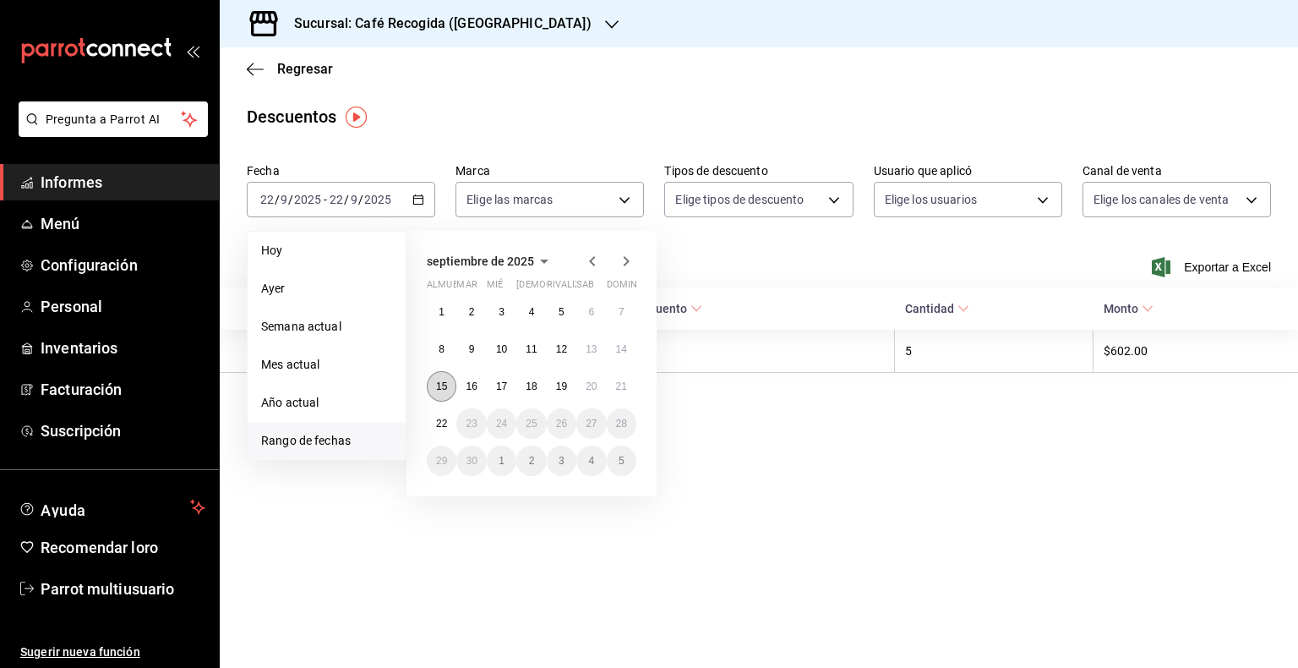
click at [442, 387] on font "15" at bounding box center [441, 386] width 11 height 12
click at [629, 390] on button "21" at bounding box center [622, 386] width 30 height 30
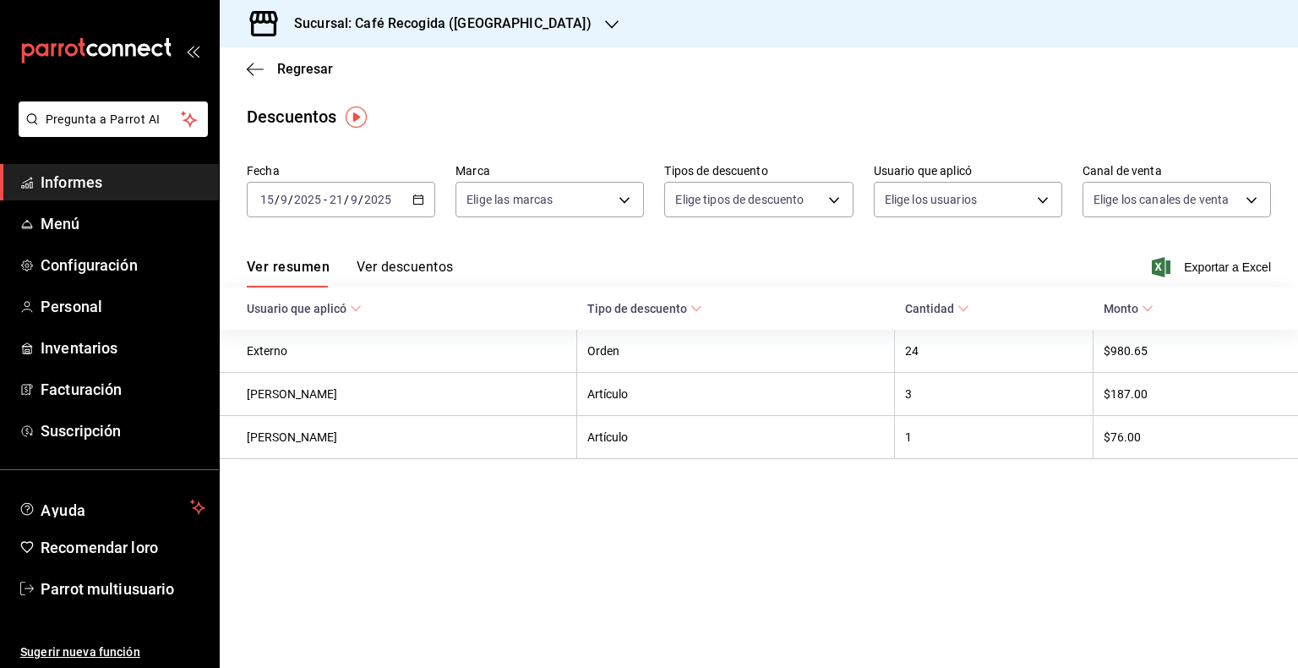
click at [605, 24] on icon "button" at bounding box center [612, 25] width 14 height 14
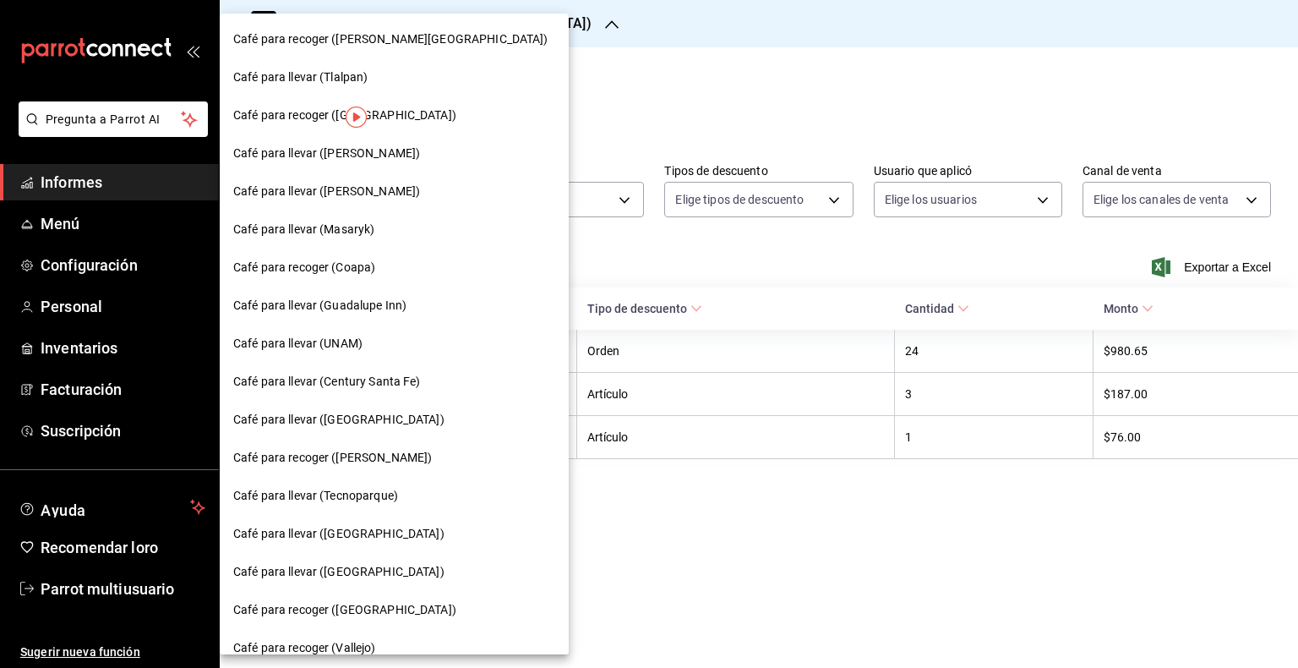
click at [390, 108] on div "Café para recoger ([GEOGRAPHIC_DATA])" at bounding box center [394, 116] width 322 height 18
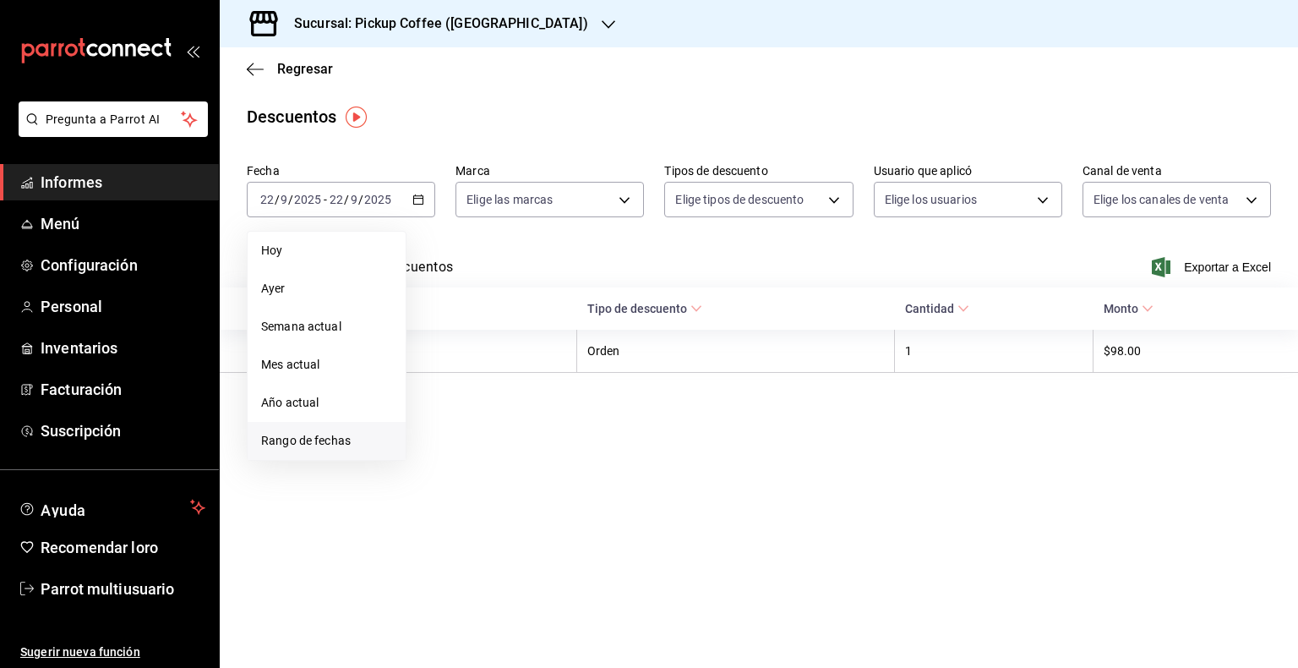
click at [303, 434] on font "Rango de fechas" at bounding box center [306, 441] width 90 height 14
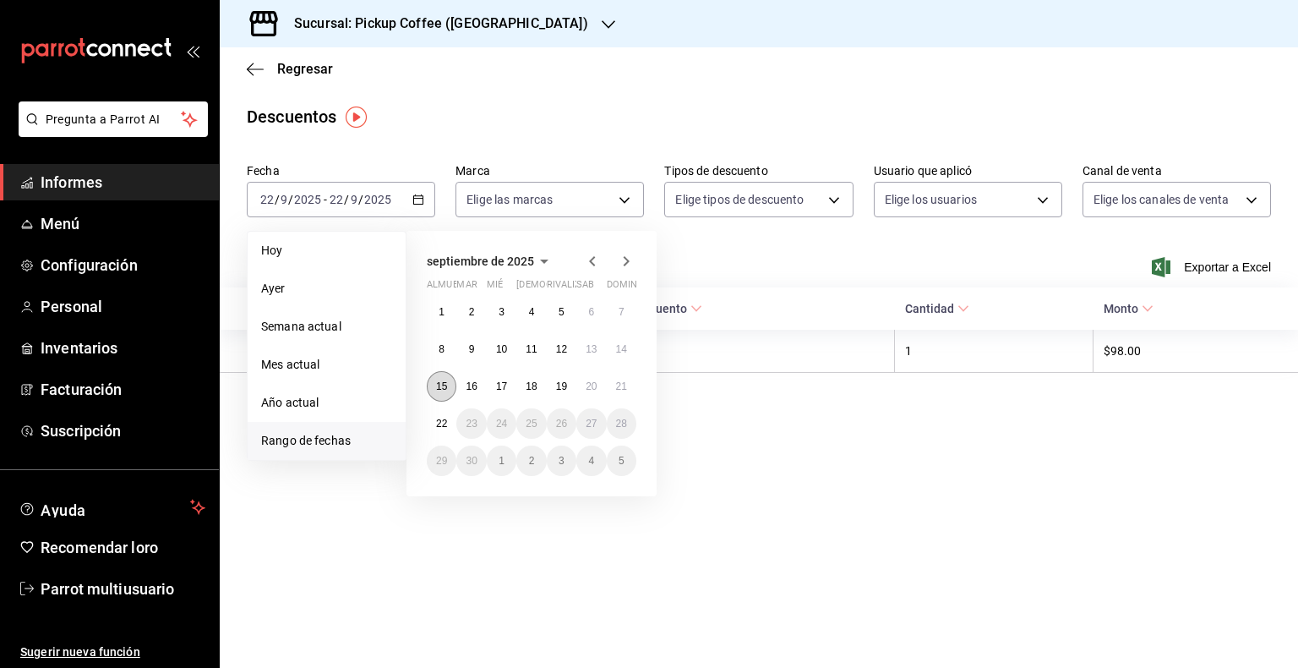
click at [451, 395] on button "15" at bounding box center [442, 386] width 30 height 30
click at [629, 391] on button "21" at bounding box center [622, 386] width 30 height 30
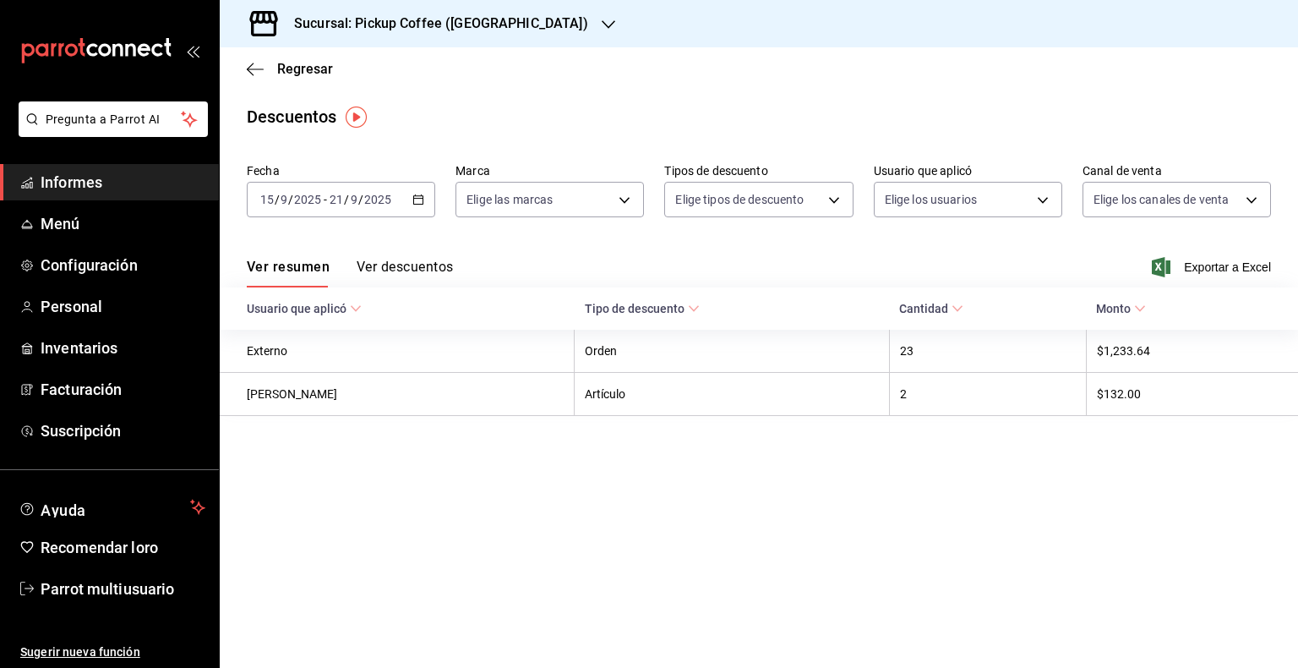
click at [602, 26] on icon "button" at bounding box center [609, 25] width 14 height 14
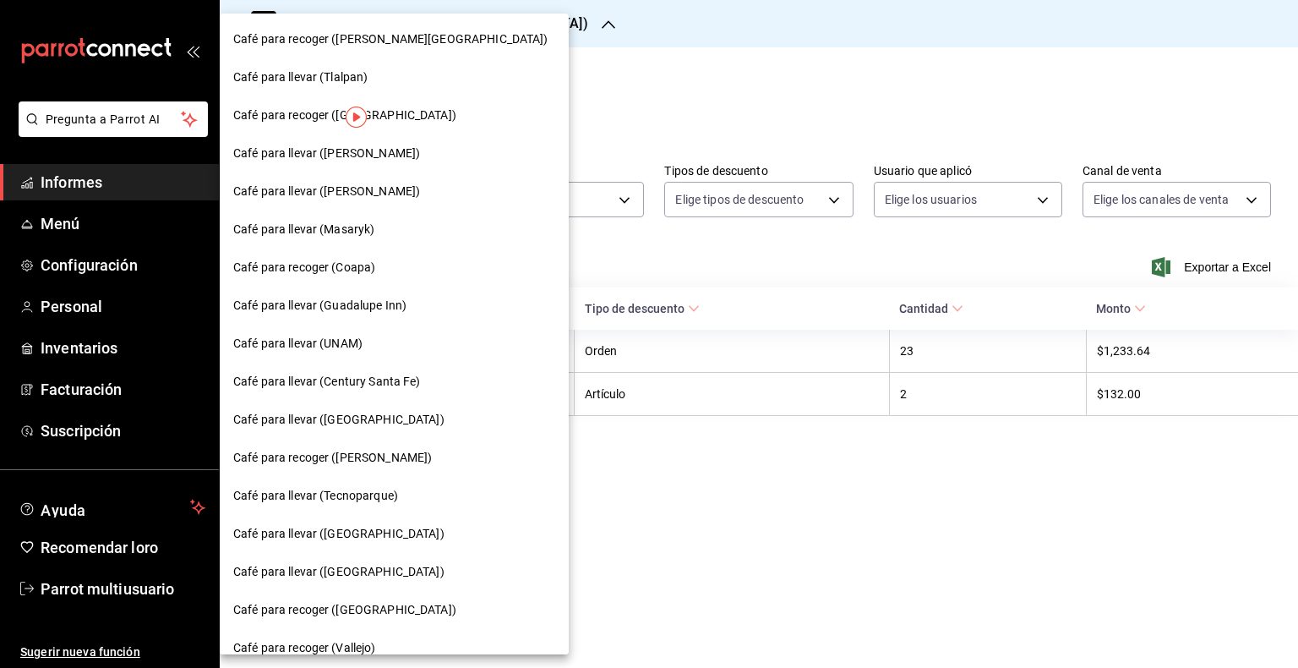
click at [430, 383] on div "Café para llevar (Century Santa Fe)" at bounding box center [394, 382] width 322 height 18
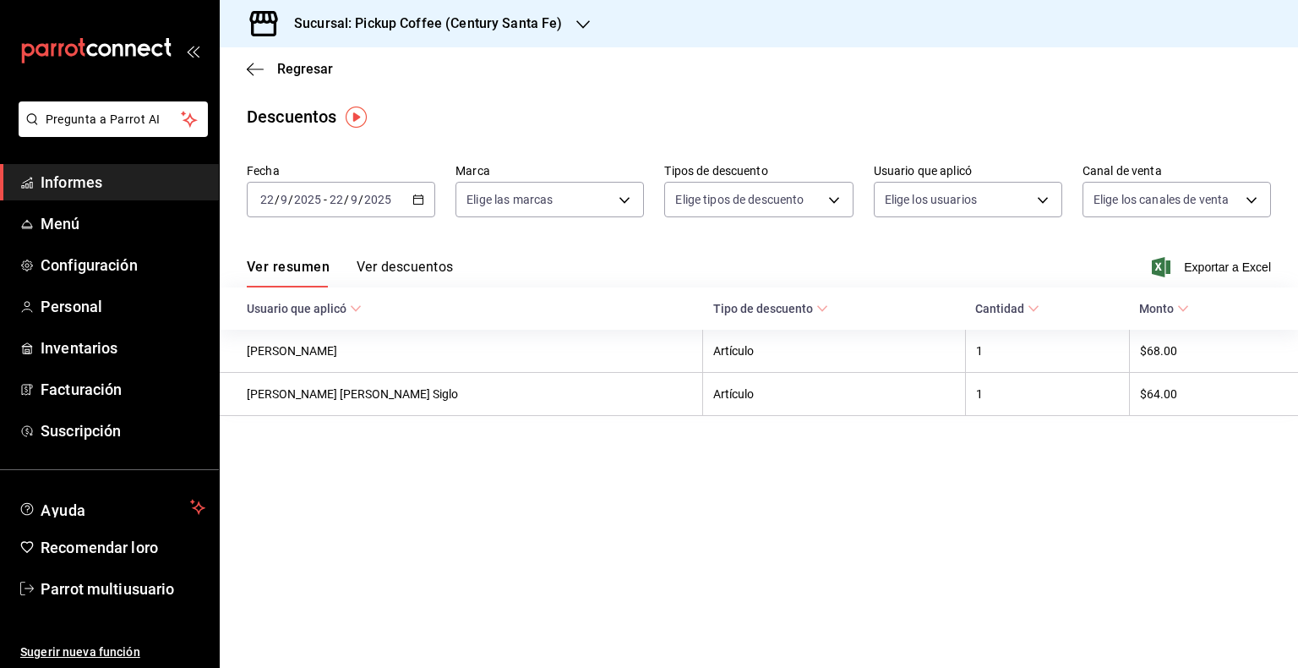
click at [424, 211] on div "2025-09-22 22 / 9 / 2025 - 2025-09-22 22 / 9 / 2025" at bounding box center [341, 200] width 189 height 36
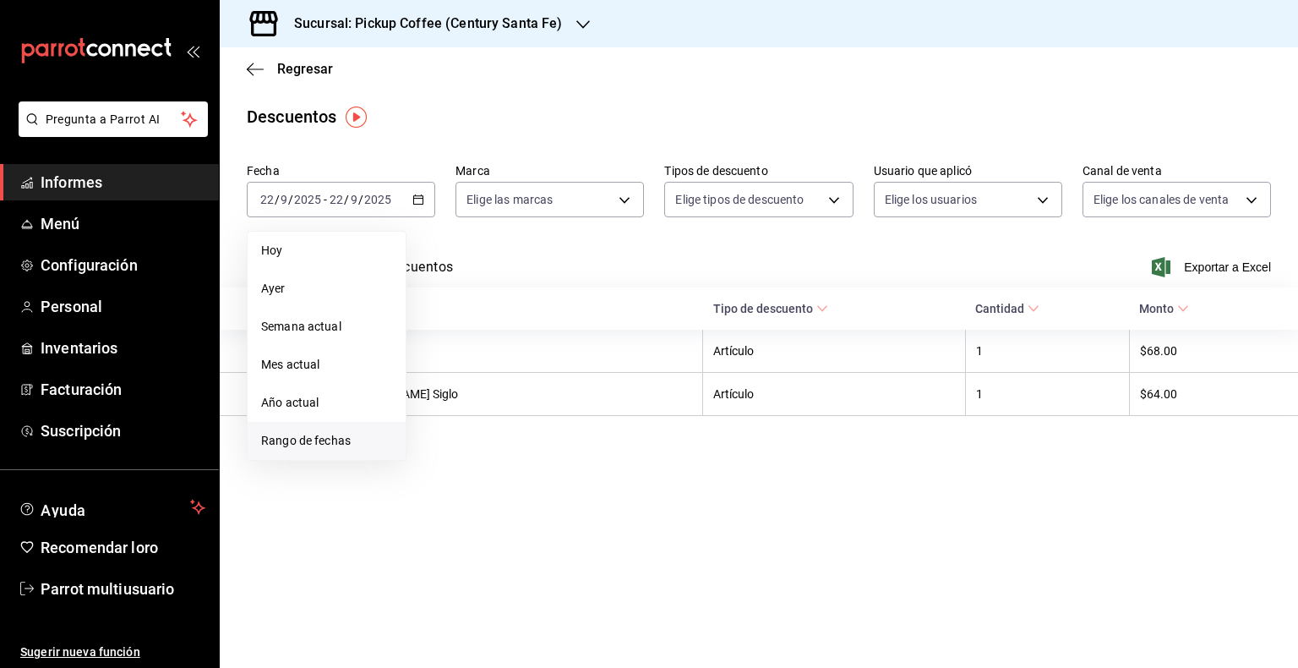
click at [321, 441] on font "Rango de fechas" at bounding box center [306, 441] width 90 height 14
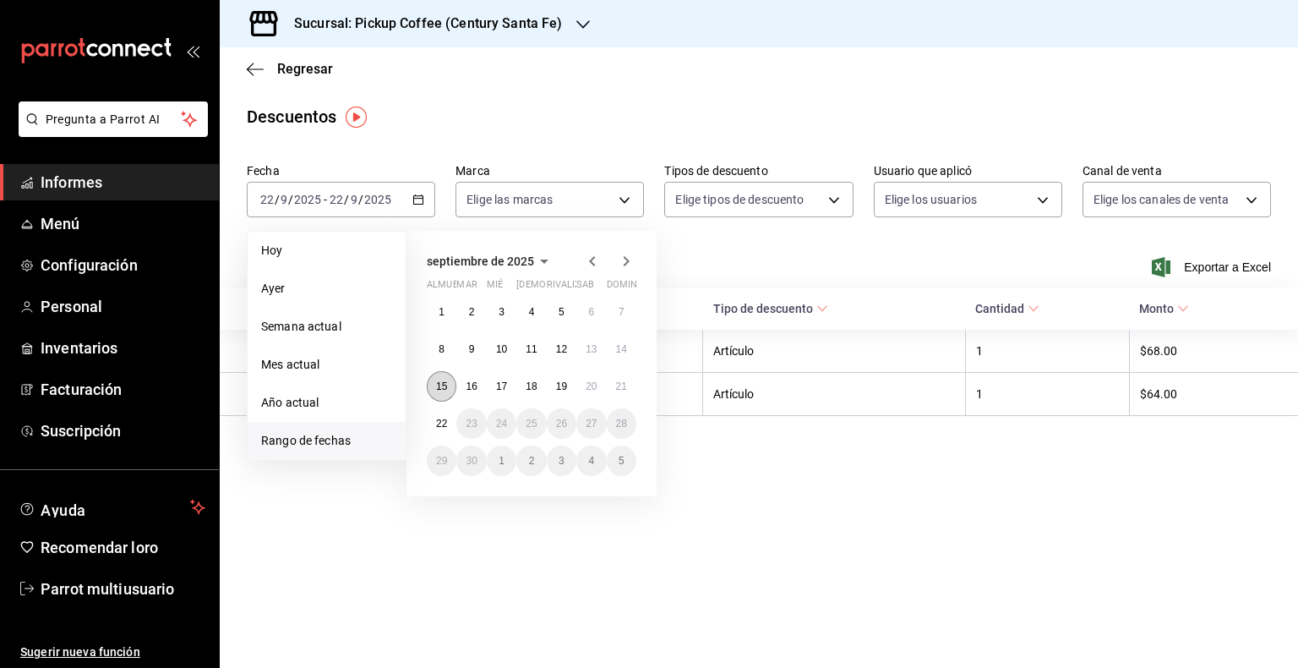
click at [440, 391] on button "15" at bounding box center [442, 386] width 30 height 30
click at [638, 392] on div "septiembre de 2025 almuerzo mar mié Jue rivalizar sab dominio 1 2 3 4 5 6 7 8 9…" at bounding box center [532, 363] width 250 height 265
click at [622, 392] on button "21" at bounding box center [622, 386] width 30 height 30
